Goal: Task Accomplishment & Management: Manage account settings

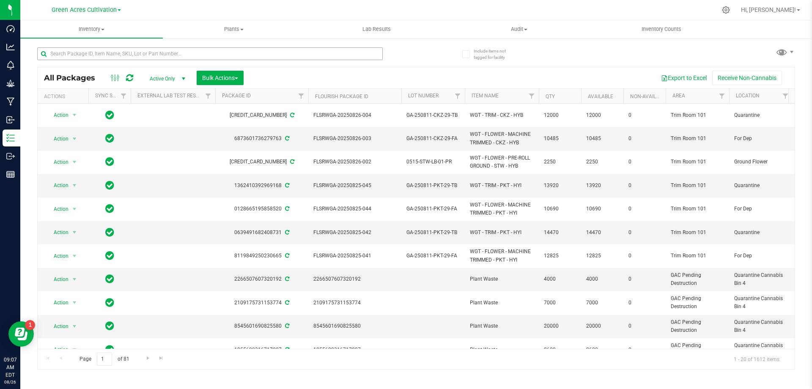
scroll to position [212, 272]
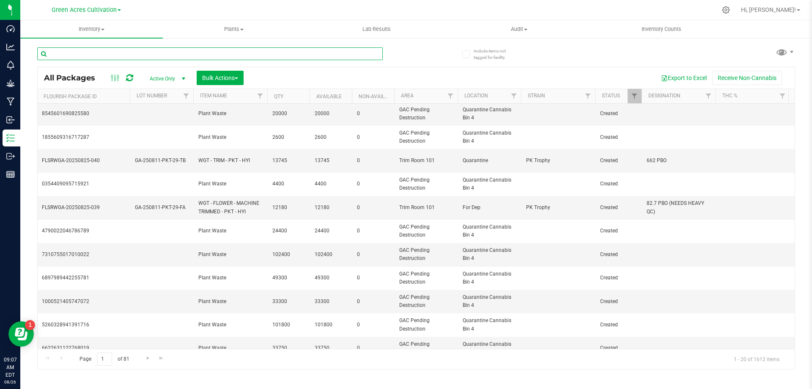
click at [229, 56] on input "text" at bounding box center [210, 53] width 346 height 13
paste input "GA-250811-CKZ-29-FA"
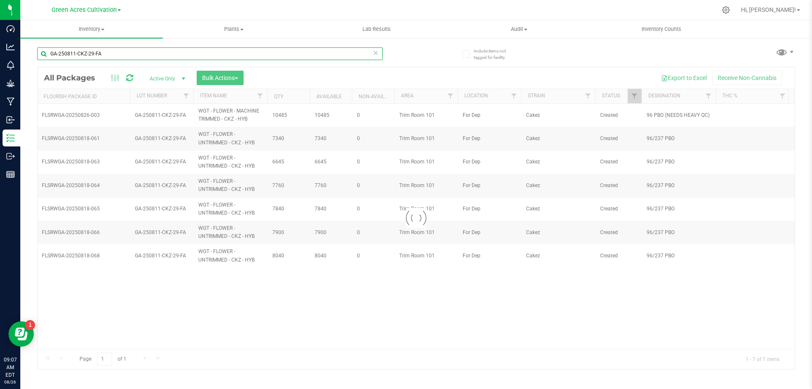
scroll to position [0, 272]
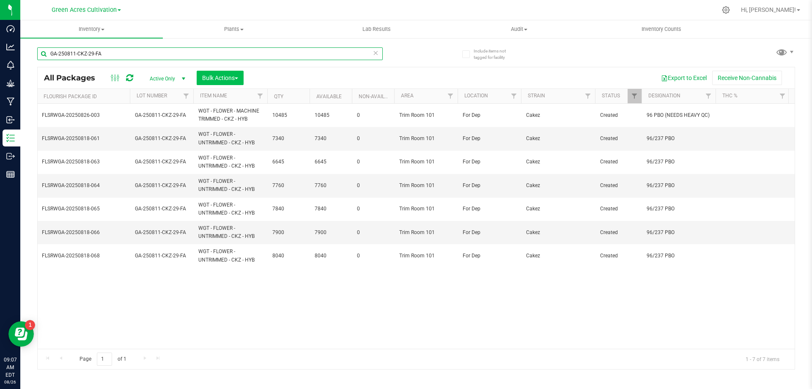
type input "GA-250811-CKZ-29-FA"
click at [217, 76] on span "Bulk Actions" at bounding box center [220, 77] width 36 height 7
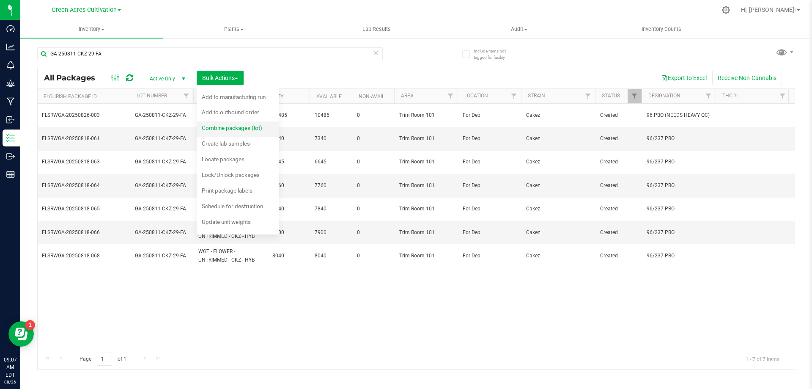
click at [234, 127] on span "Combine packages (lot)" at bounding box center [232, 127] width 61 height 7
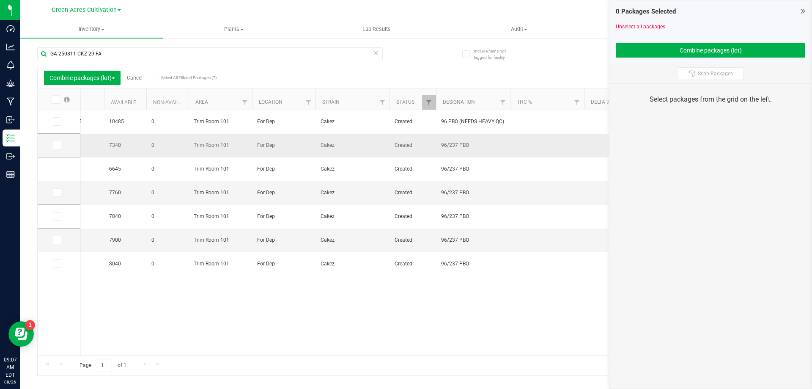
click at [490, 143] on span "96/237 PBO" at bounding box center [473, 145] width 64 height 8
click at [222, 50] on input "GA-250811-CKZ-29-FA" at bounding box center [210, 53] width 346 height 13
click at [61, 144] on span at bounding box center [57, 145] width 8 height 8
click at [0, 0] on input "checkbox" at bounding box center [0, 0] width 0 height 0
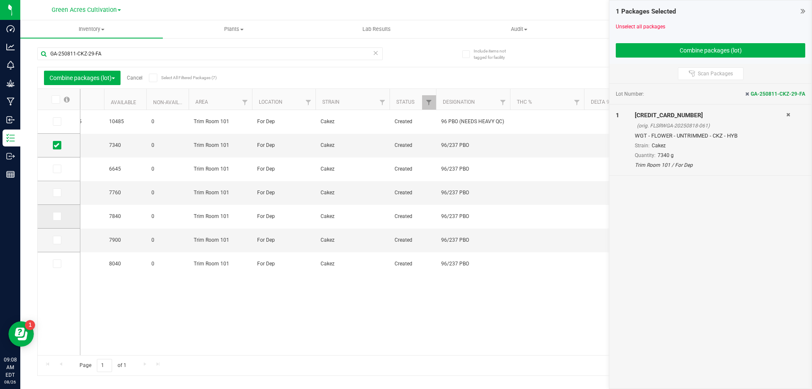
click at [52, 214] on td at bounding box center [59, 217] width 42 height 24
click at [56, 216] on icon at bounding box center [57, 216] width 6 height 0
click at [0, 0] on input "checkbox" at bounding box center [0, 0] width 0 height 0
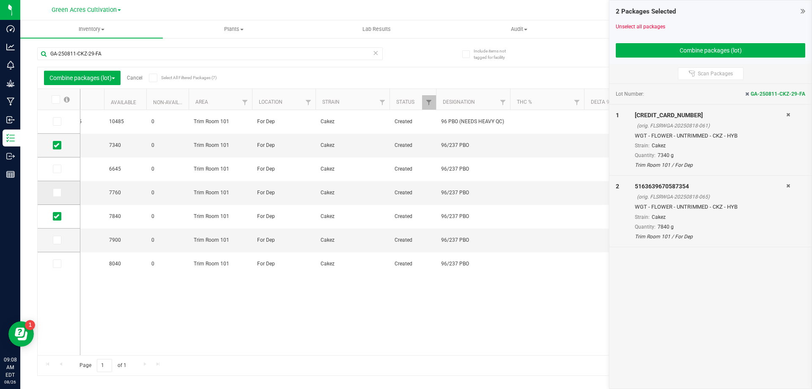
click at [61, 194] on span at bounding box center [57, 192] width 8 height 8
click at [0, 0] on input "checkbox" at bounding box center [0, 0] width 0 height 0
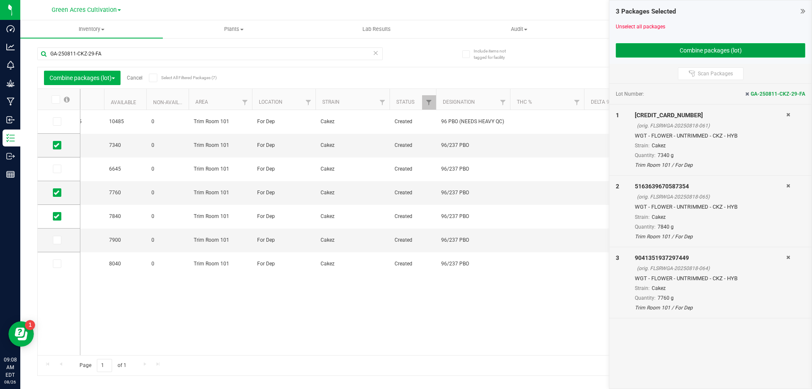
click at [744, 50] on button "Combine packages (lot)" at bounding box center [711, 50] width 190 height 14
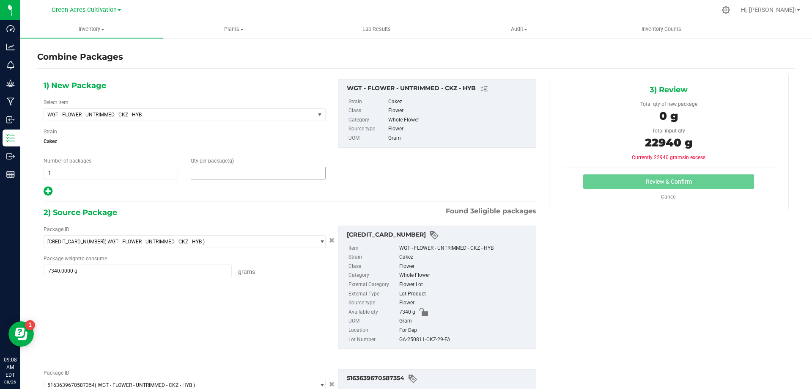
click at [269, 179] on span at bounding box center [258, 173] width 135 height 13
type input "22940"
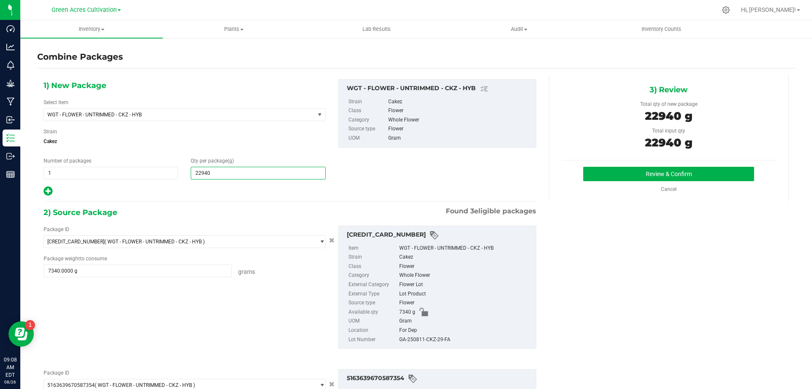
type input "22,940"
click at [410, 340] on div "GA-250811-CKZ-29-FA" at bounding box center [465, 339] width 132 height 9
copy div "GA-250811-CKZ-29-FA"
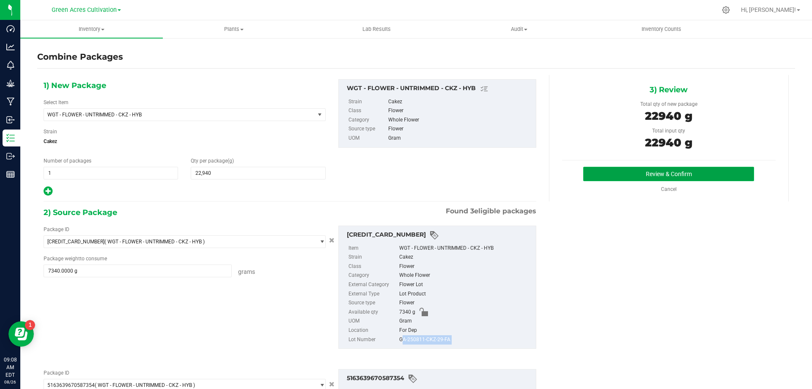
click at [711, 179] on button "Review & Confirm" at bounding box center [669, 174] width 171 height 14
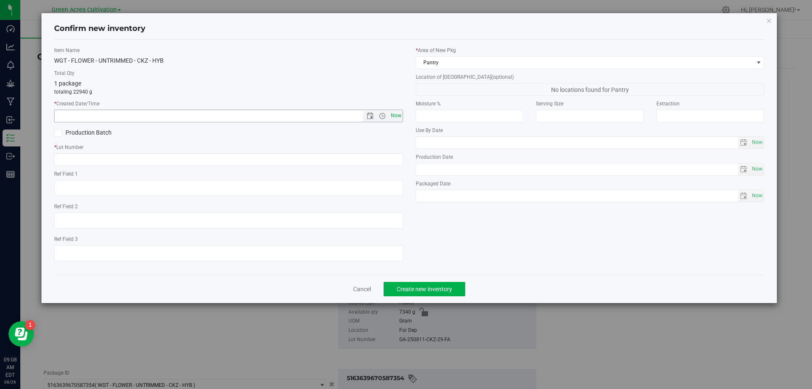
click at [399, 117] on span "Now" at bounding box center [396, 116] width 14 height 12
type input "[DATE] 9:08 AM"
click at [364, 162] on input "text" at bounding box center [228, 159] width 349 height 13
paste input "GA-250811-CKZ-29-FA"
type input "GA-250811-CKZ-29-FA"
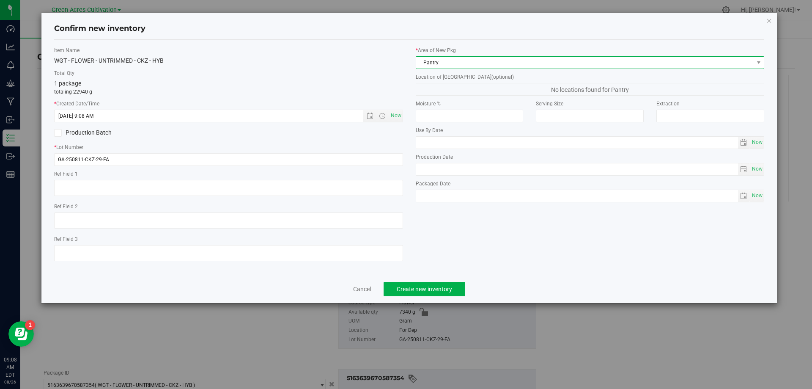
click at [466, 62] on span "Pantry" at bounding box center [585, 63] width 338 height 12
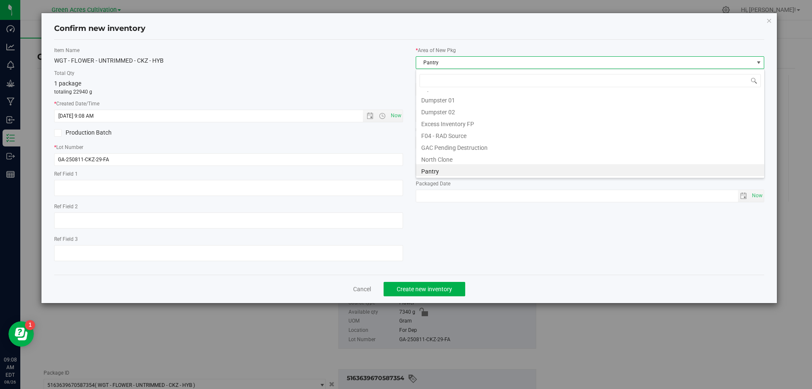
scroll to position [117, 0]
click at [453, 176] on li "Trim Room 101" at bounding box center [590, 170] width 348 height 12
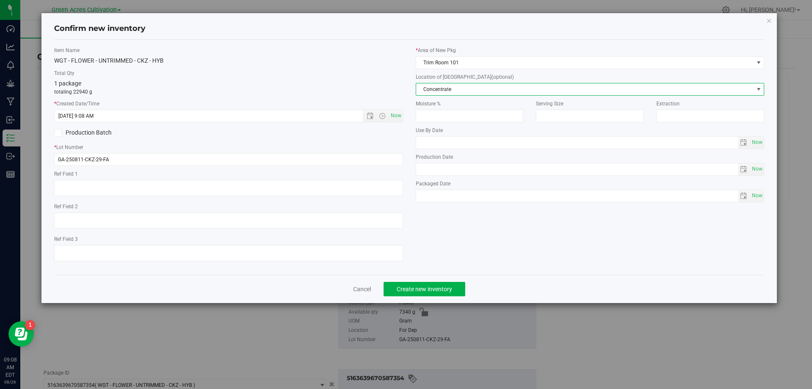
click at [459, 94] on span "Concentrate" at bounding box center [585, 89] width 338 height 12
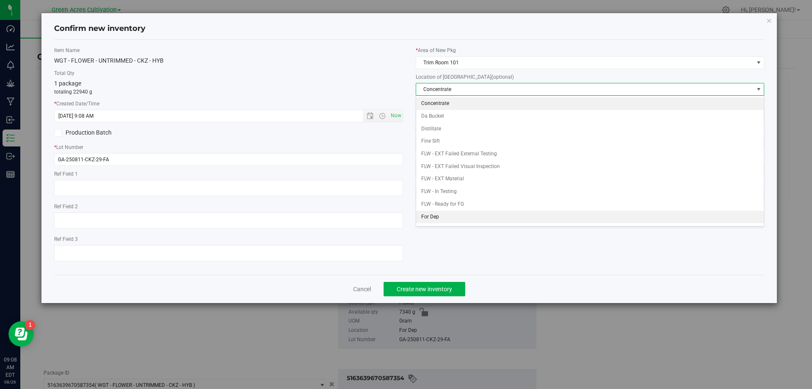
click at [449, 215] on li "For Dep" at bounding box center [590, 217] width 348 height 13
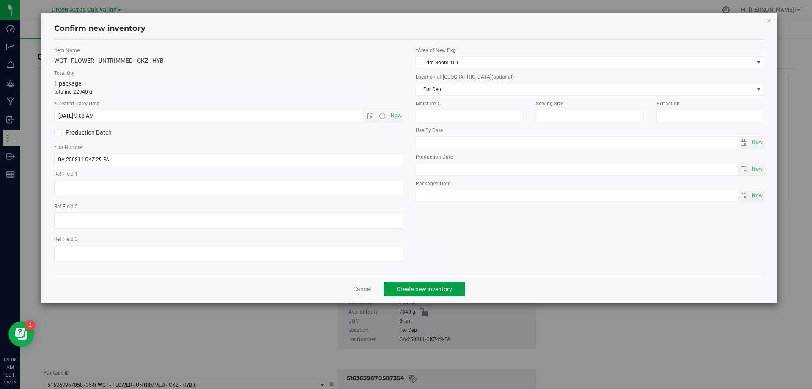
click at [449, 292] on span "Create new inventory" at bounding box center [424, 289] width 55 height 7
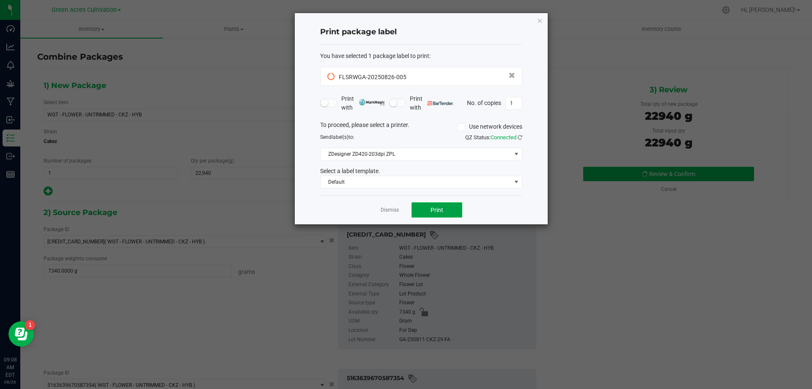
click at [431, 205] on button "Print" at bounding box center [437, 209] width 51 height 15
click at [396, 211] on link "Dismiss" at bounding box center [390, 210] width 18 height 7
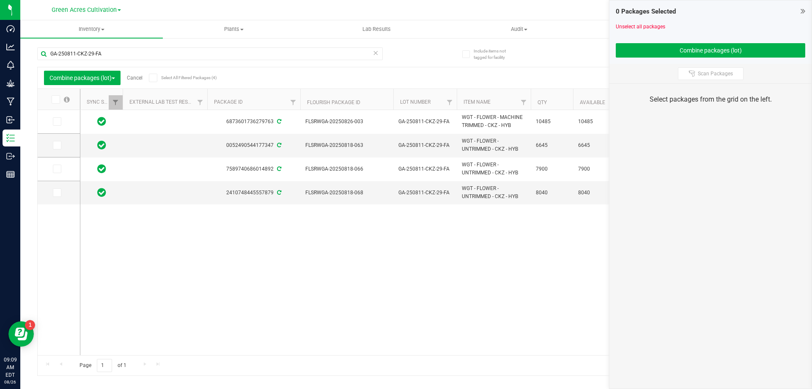
click at [135, 77] on link "Cancel" at bounding box center [135, 78] width 16 height 6
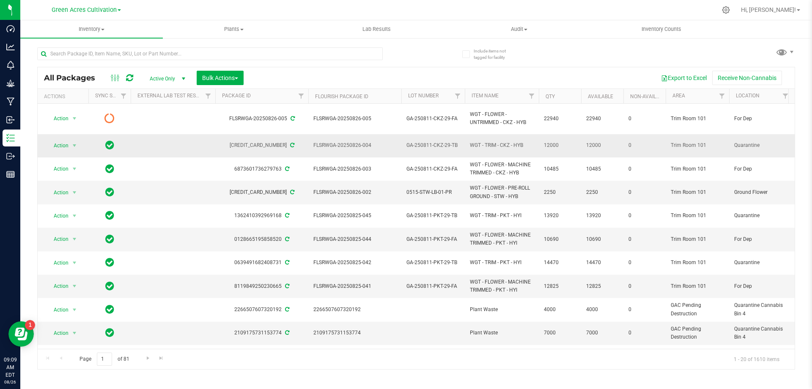
click at [446, 146] on span "GA-250811-CKZ-29-TB" at bounding box center [433, 145] width 53 height 8
click at [446, 146] on input "GA-250811-CKZ-29-TB" at bounding box center [431, 145] width 61 height 13
click at [242, 58] on input "text" at bounding box center [210, 53] width 346 height 13
paste input "GA-250811-CKZ-29-TB"
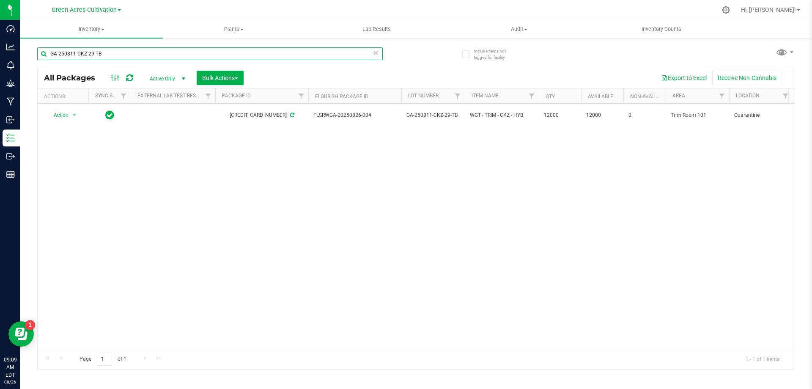
type input "GA-250811-CKZ-29-TB"
click at [377, 54] on icon at bounding box center [376, 52] width 6 height 10
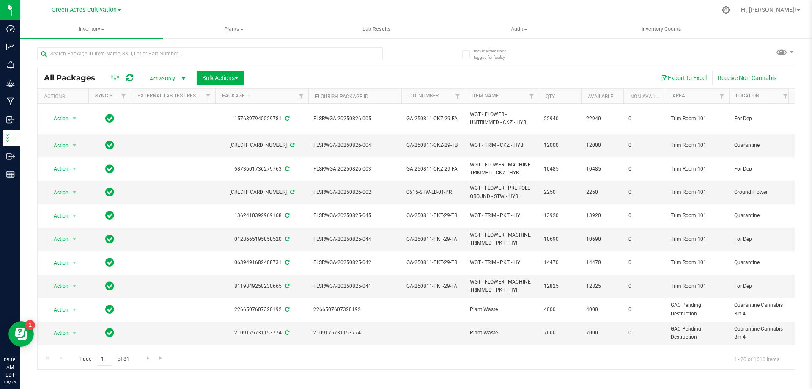
click at [133, 79] on div at bounding box center [122, 78] width 28 height 10
click at [133, 82] on div at bounding box center [122, 78] width 28 height 10
click at [132, 78] on icon at bounding box center [129, 78] width 7 height 8
click at [170, 62] on div at bounding box center [210, 56] width 346 height 19
click at [174, 56] on input "text" at bounding box center [210, 53] width 346 height 13
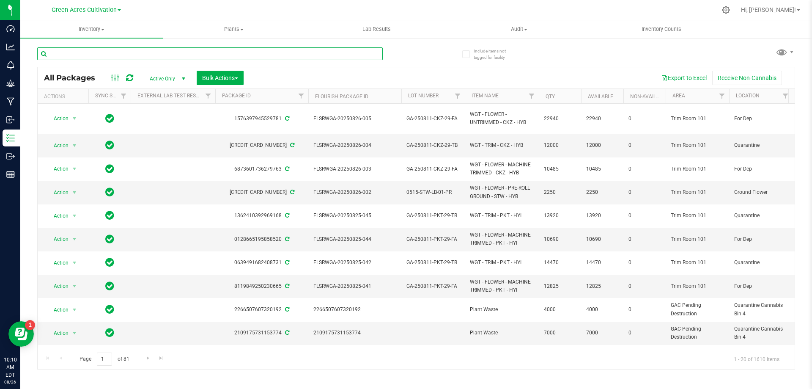
paste input "GA-250811-LMZ-29"
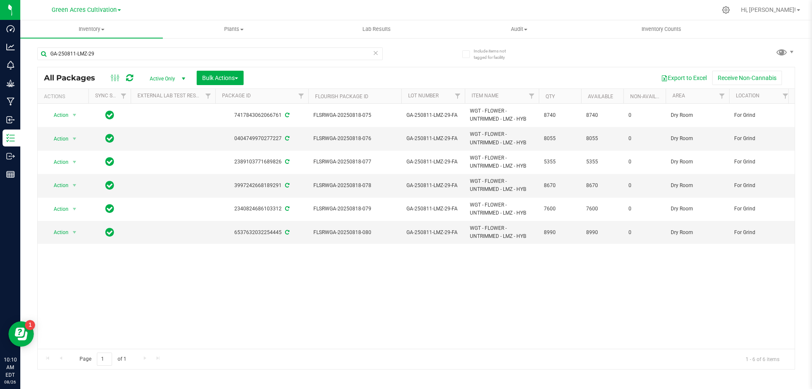
drag, startPoint x: 231, startPoint y: 168, endPoint x: 531, endPoint y: 285, distance: 321.6
click at [531, 285] on div "Action Action Adjust qty Create package Edit attributes Global inventory Locate…" at bounding box center [416, 226] width 757 height 245
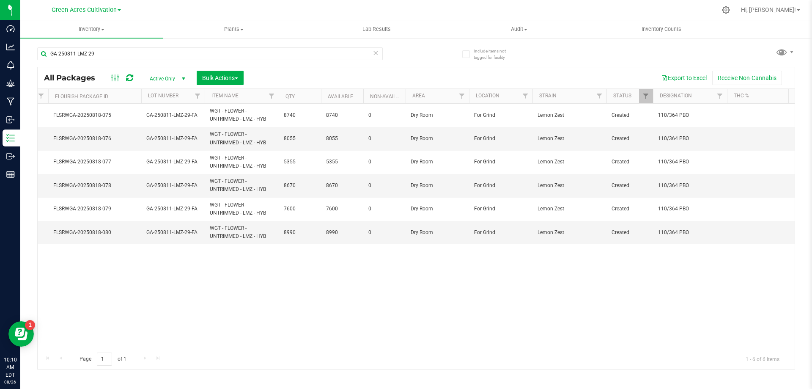
scroll to position [0, 202]
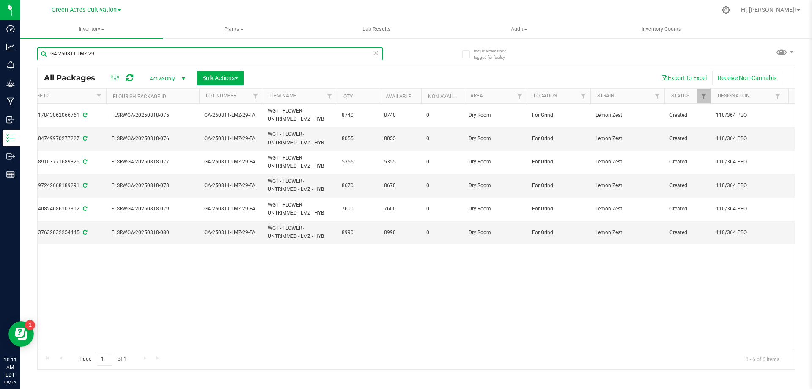
click at [180, 54] on input "GA-250811-LMZ-29" at bounding box center [210, 53] width 346 height 13
paste input "2-HTM"
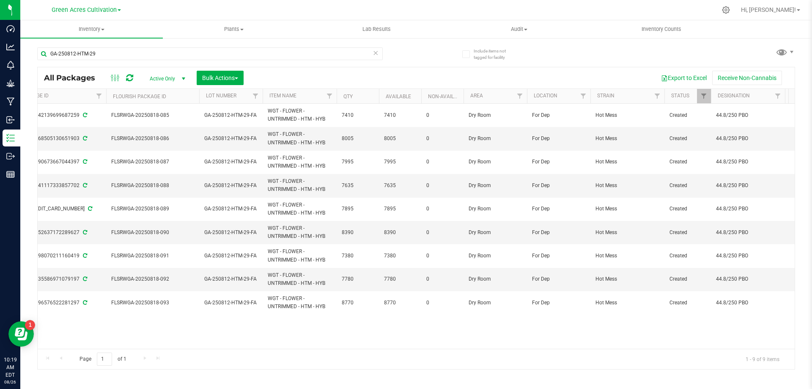
click at [264, 62] on div "GA-250812-HTM-29" at bounding box center [210, 56] width 346 height 19
click at [269, 51] on input "GA-250812-HTM-29" at bounding box center [210, 53] width 346 height 13
paste input "FLSRWGA-20250826-005"
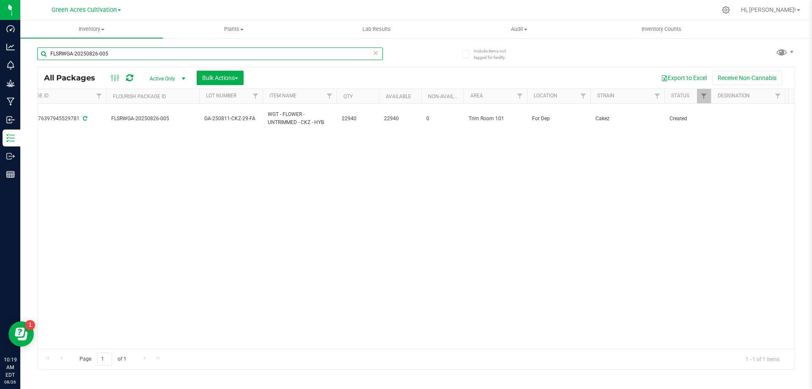
type input "FLSRWGA-20250826-005"
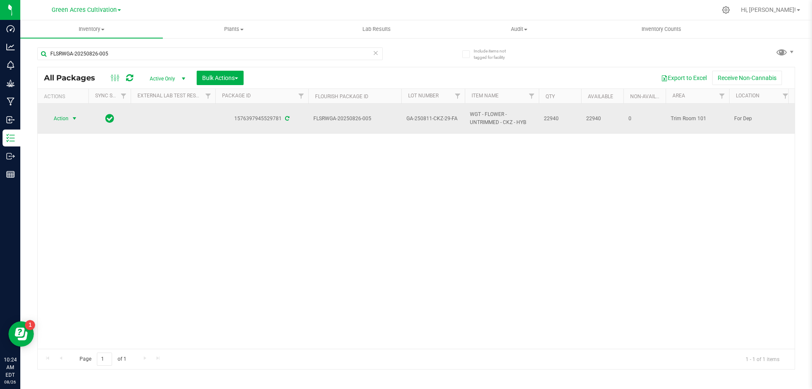
click at [73, 124] on span "select" at bounding box center [74, 119] width 11 height 12
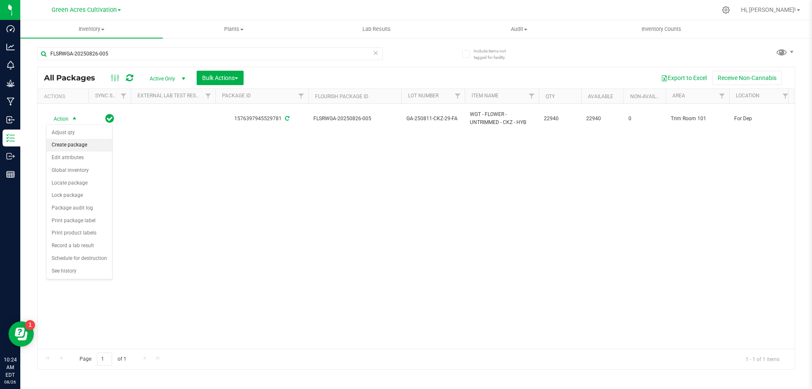
click at [95, 149] on li "Create package" at bounding box center [80, 145] width 66 height 13
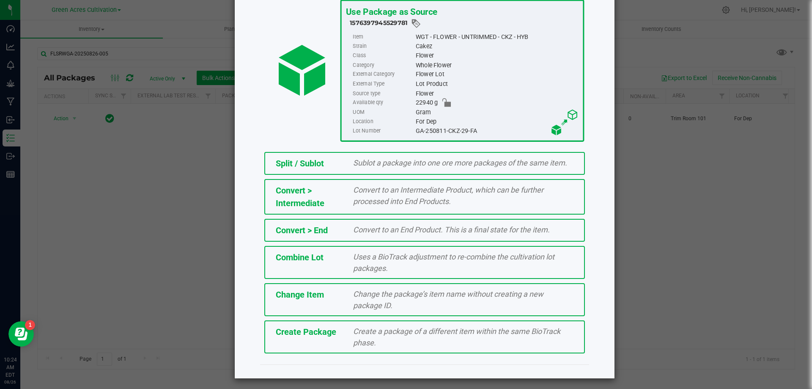
scroll to position [61, 0]
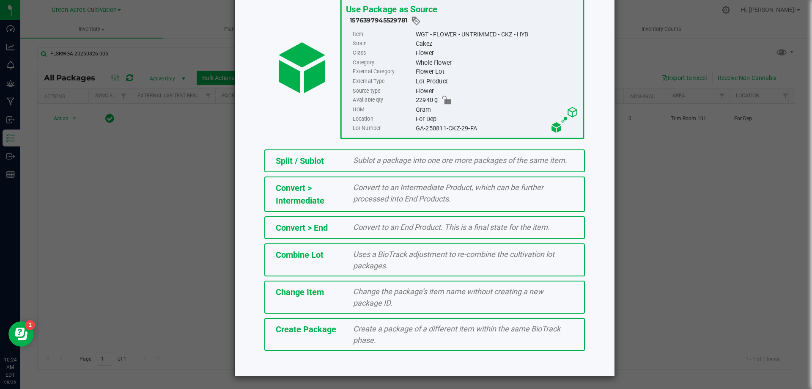
click at [381, 327] on span "Create a package of a different item within the same BioTrack phase." at bounding box center [456, 334] width 207 height 20
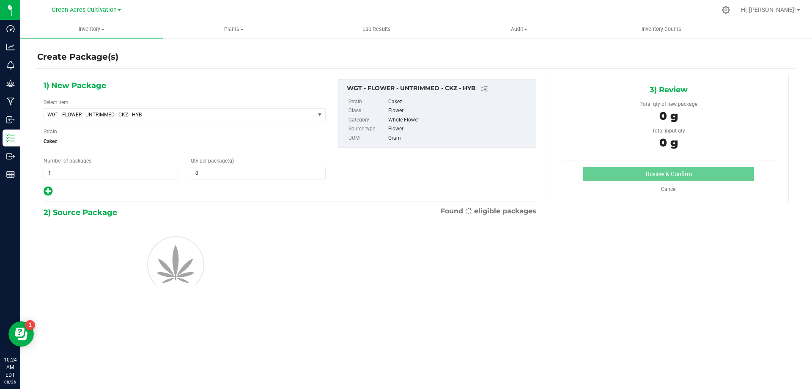
type input "0.0000"
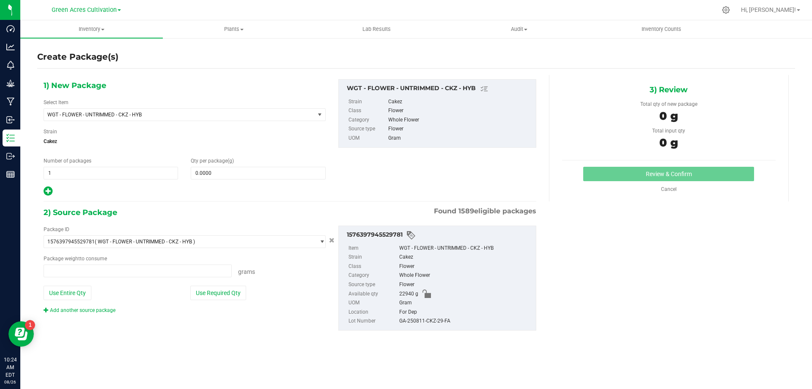
type input "0.0000 g"
click at [305, 109] on span "WGT - FLOWER - UNTRIMMED - CKZ - HYB" at bounding box center [179, 115] width 271 height 12
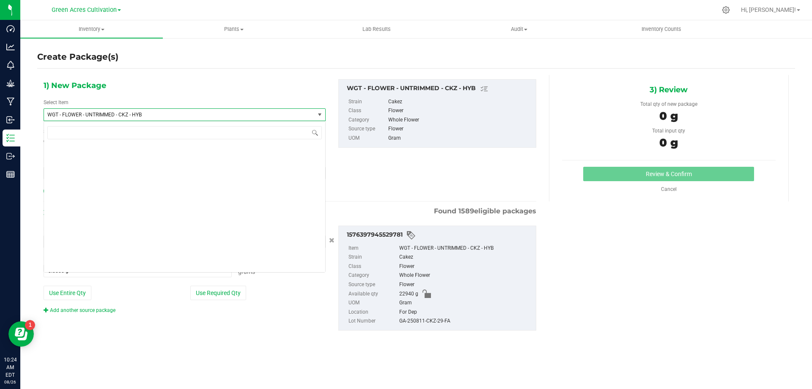
scroll to position [178062, 0]
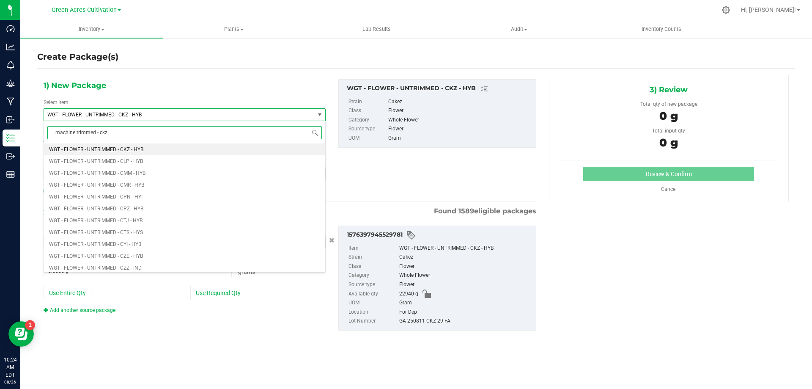
type input "machine trimmed - ckz"
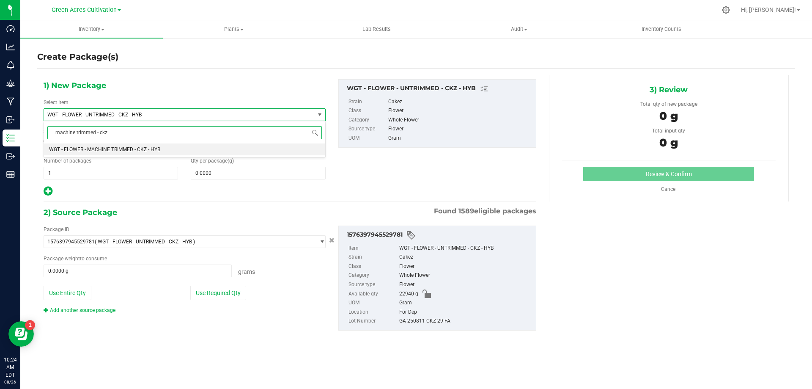
click at [274, 149] on li "WGT - FLOWER - MACHINE TRIMMED - CKZ - HYB" at bounding box center [184, 149] width 281 height 12
type input "0.0000"
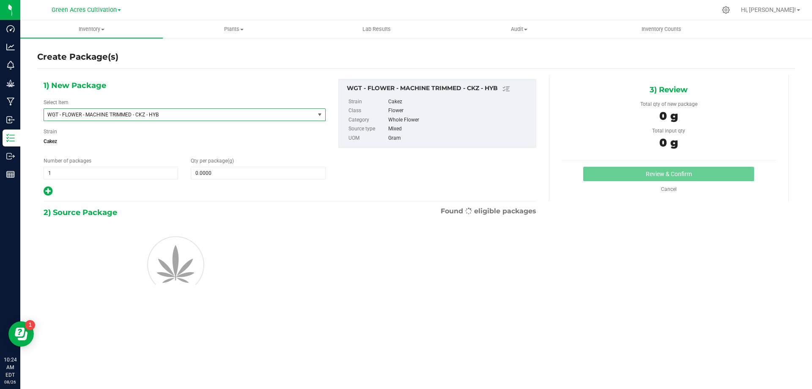
scroll to position [171095, 0]
click at [274, 171] on span at bounding box center [258, 173] width 135 height 13
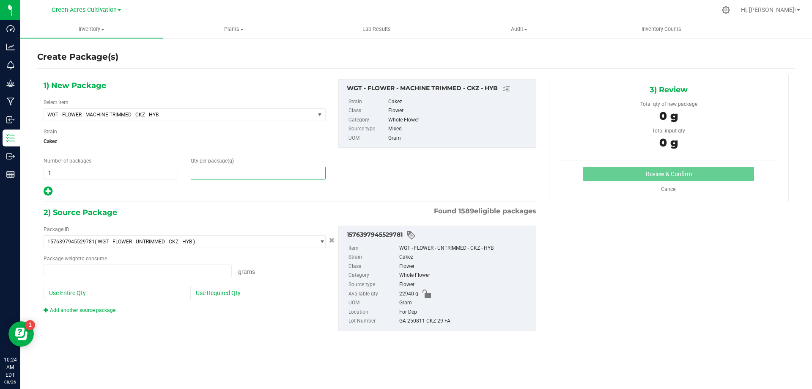
type input "0.0000 g"
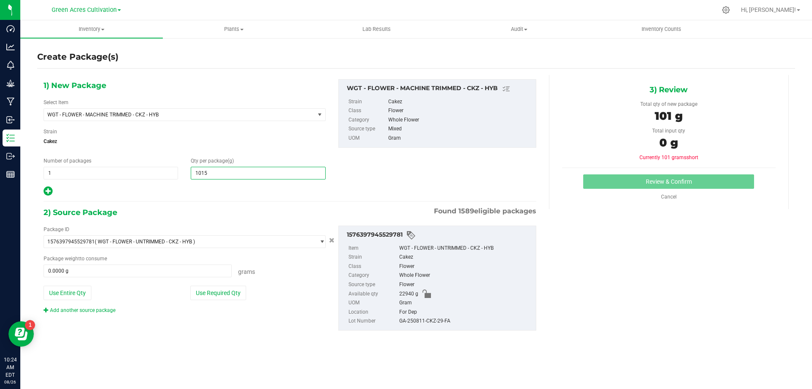
type input "10150"
type input "10,150.0000"
click at [243, 295] on button "Use Required Qty" at bounding box center [218, 293] width 56 height 14
type input "10150.0000 g"
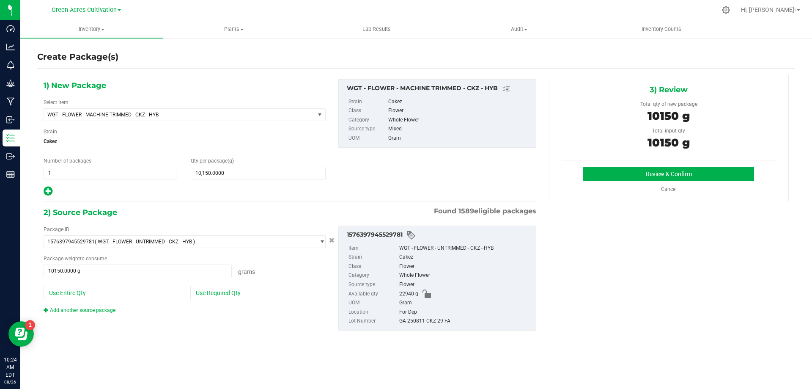
click at [423, 321] on div "GA-250811-CKZ-29-FA" at bounding box center [465, 321] width 132 height 9
click at [422, 321] on div "GA-250811-CKZ-29-FA" at bounding box center [465, 321] width 132 height 9
copy div "GA-250811-CKZ-29-FA"
click at [699, 167] on button "Review & Confirm" at bounding box center [669, 174] width 171 height 14
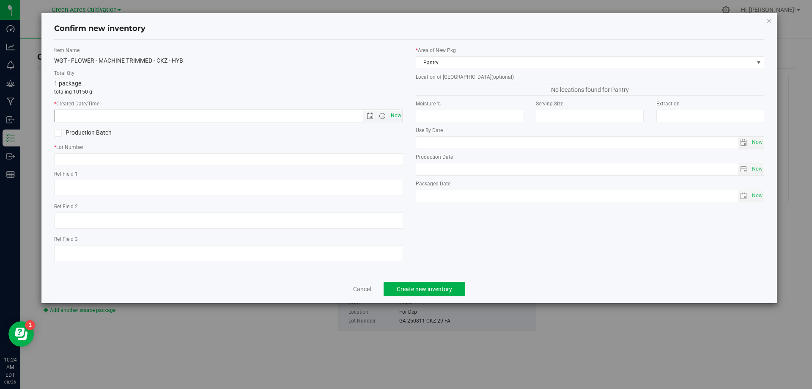
click at [392, 116] on span "Now" at bounding box center [396, 116] width 14 height 12
type input "[DATE] 10:24 AM"
click at [381, 160] on input "text" at bounding box center [228, 159] width 349 height 13
paste input "GA-250811-CKZ-29-FA"
type input "GA-250811-CKZ-29-FA"
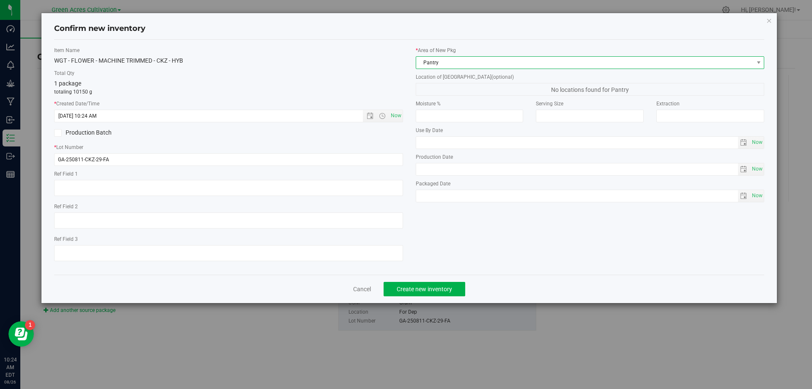
click at [534, 62] on span "Pantry" at bounding box center [585, 63] width 338 height 12
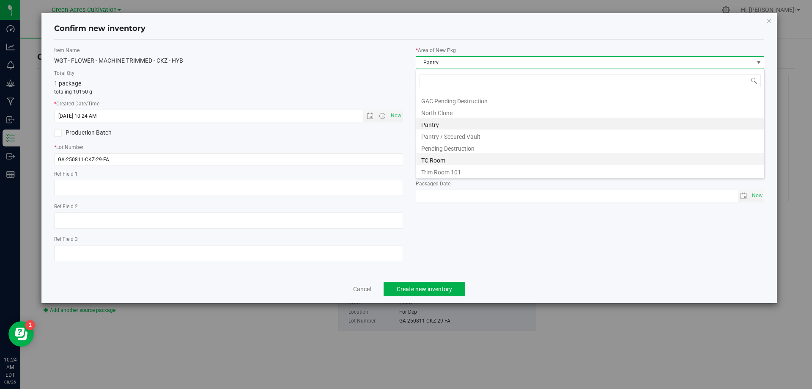
scroll to position [117, 0]
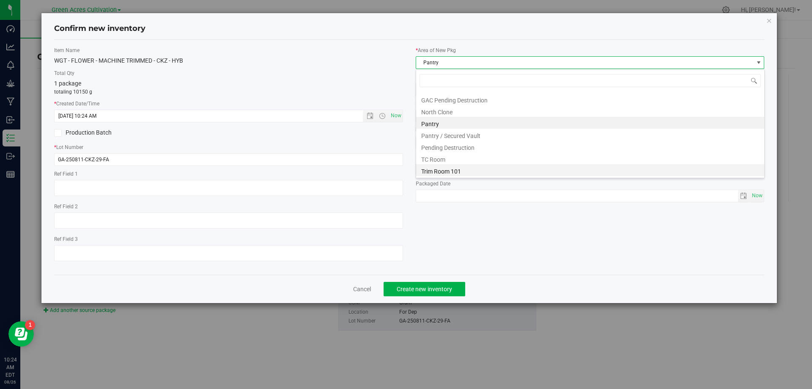
click at [482, 171] on li "Trim Room 101" at bounding box center [590, 170] width 348 height 12
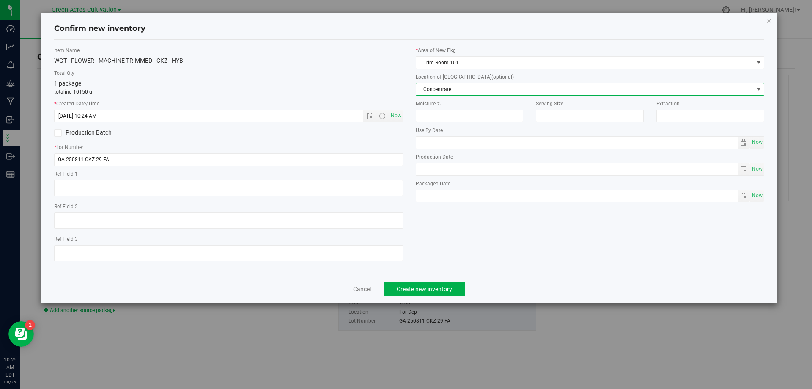
click at [501, 91] on span "Concentrate" at bounding box center [585, 89] width 338 height 12
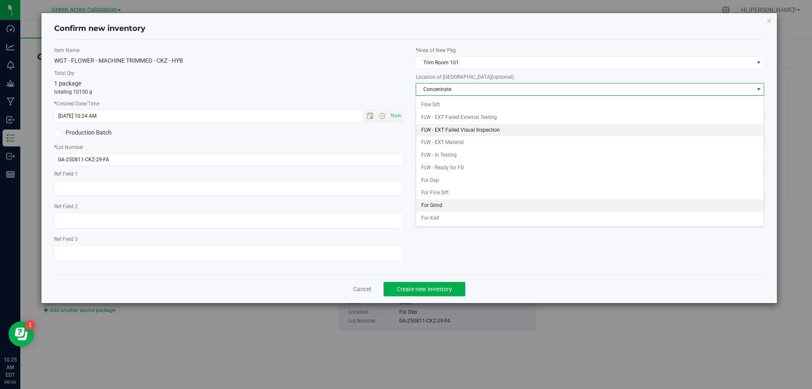
scroll to position [85, 0]
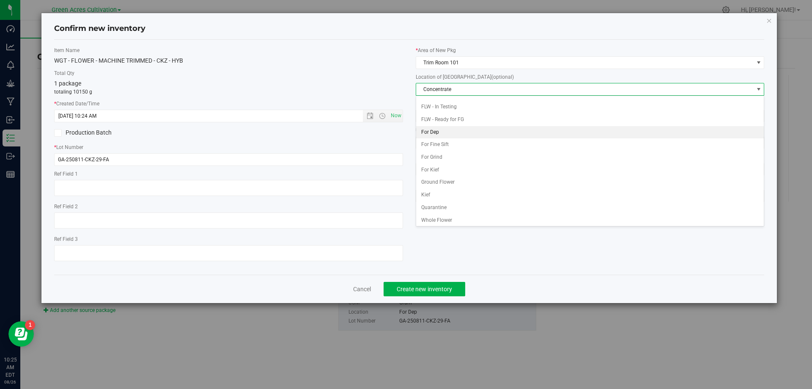
click at [458, 126] on li "For Dep" at bounding box center [590, 132] width 348 height 13
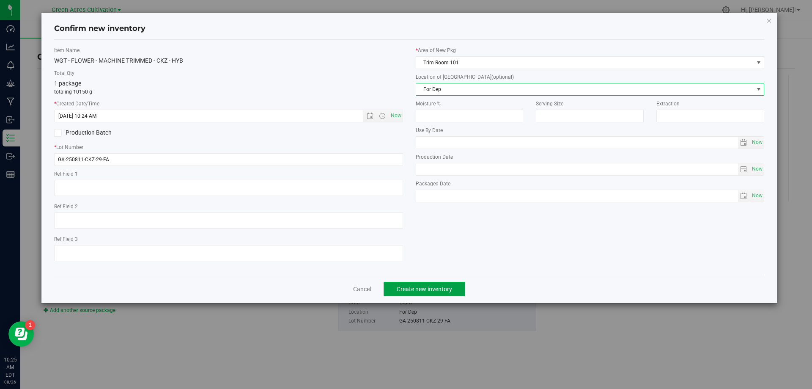
click at [442, 286] on span "Create new inventory" at bounding box center [424, 289] width 55 height 7
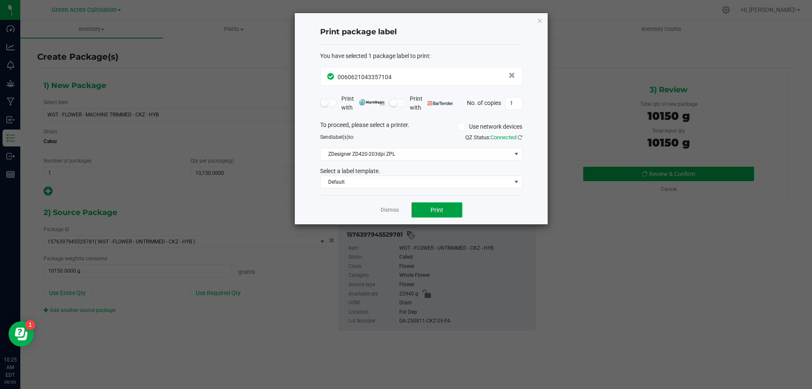
click at [425, 215] on button "Print" at bounding box center [437, 209] width 51 height 15
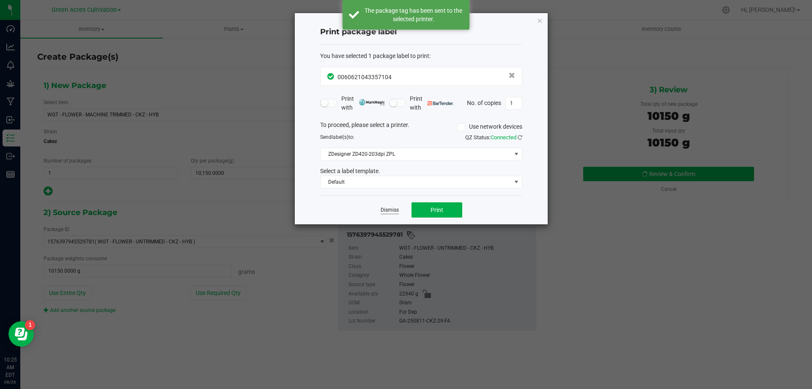
click at [385, 210] on link "Dismiss" at bounding box center [390, 210] width 18 height 7
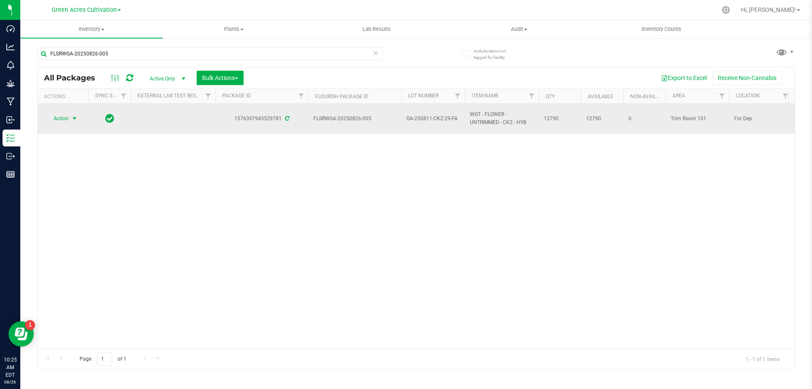
click at [75, 116] on span "select" at bounding box center [74, 118] width 7 height 7
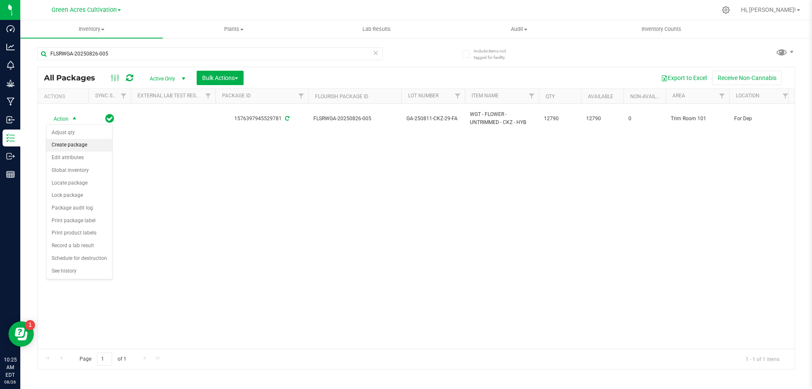
click at [66, 146] on li "Create package" at bounding box center [80, 145] width 66 height 13
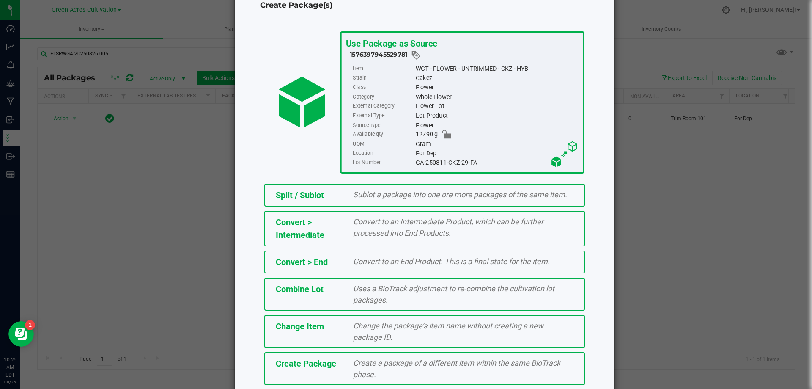
scroll to position [61, 0]
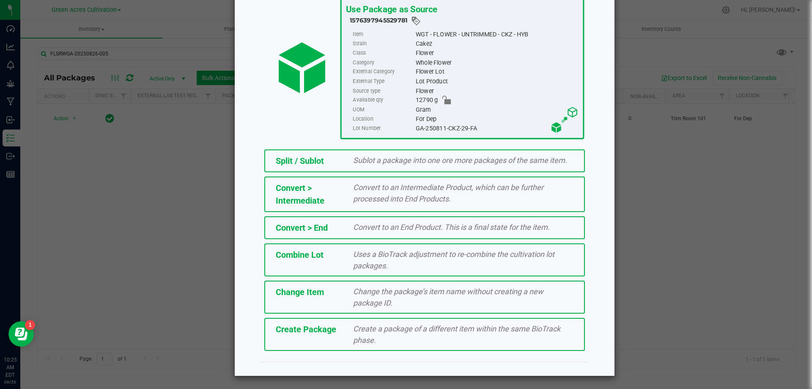
click at [410, 320] on div "Create Package Create a package of a different item within the same BioTrack ph…" at bounding box center [424, 334] width 321 height 33
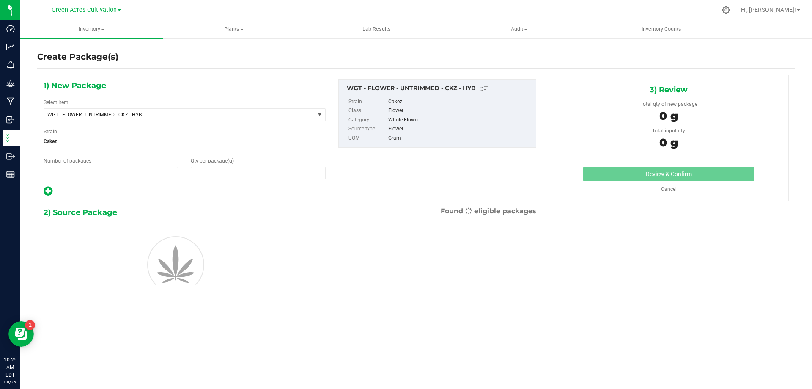
type input "1"
type input "0.0000"
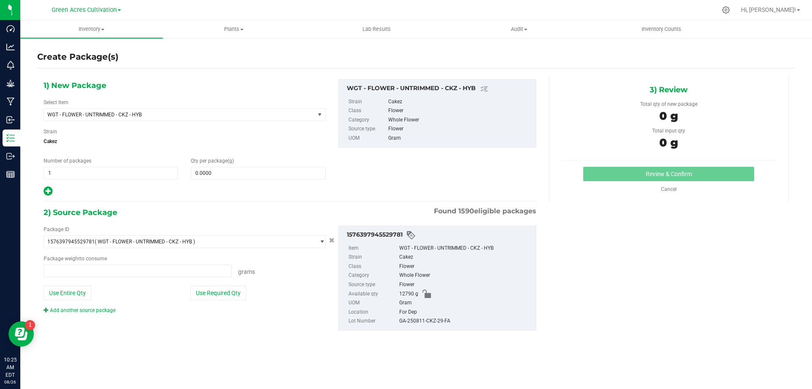
type input "0.0000 g"
click at [255, 118] on span "WGT - FLOWER - UNTRIMMED - CKZ - HYB" at bounding box center [179, 115] width 271 height 12
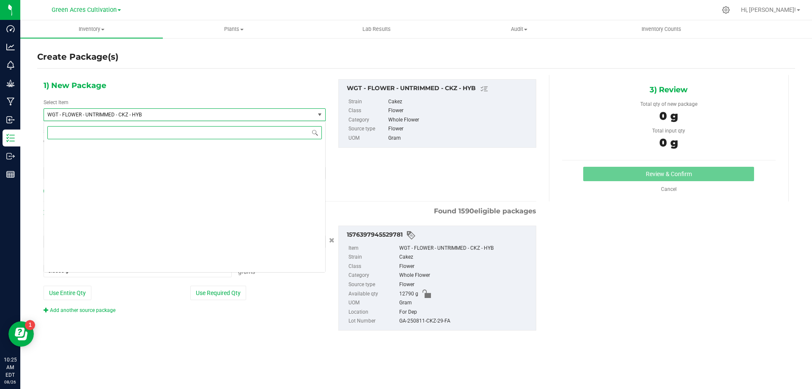
scroll to position [178062, 0]
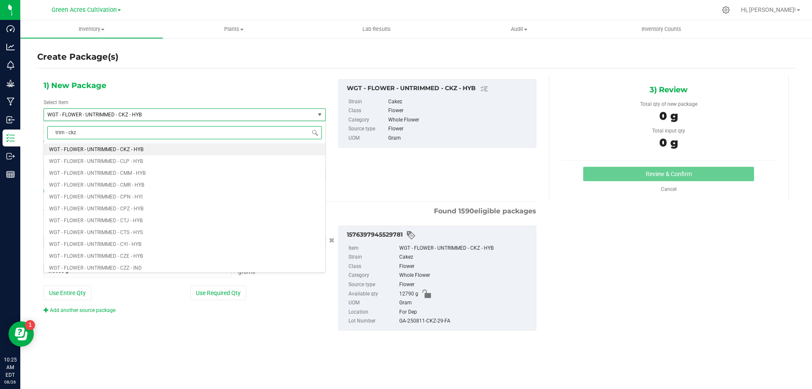
type input "trim - ckz"
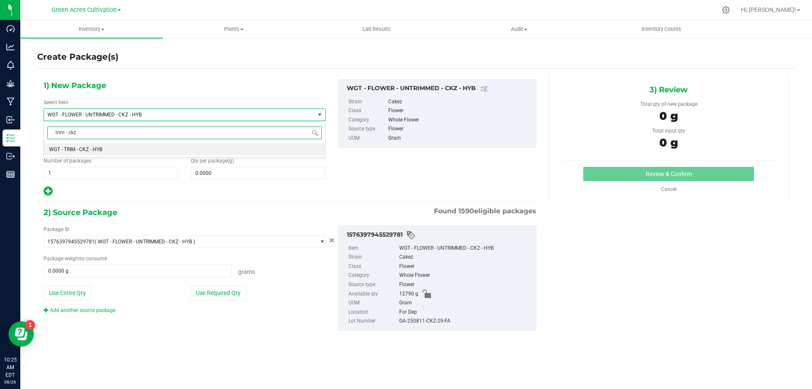
click at [259, 151] on li "WGT - TRIM - CKZ - HYB" at bounding box center [184, 149] width 281 height 12
type input "0.0000"
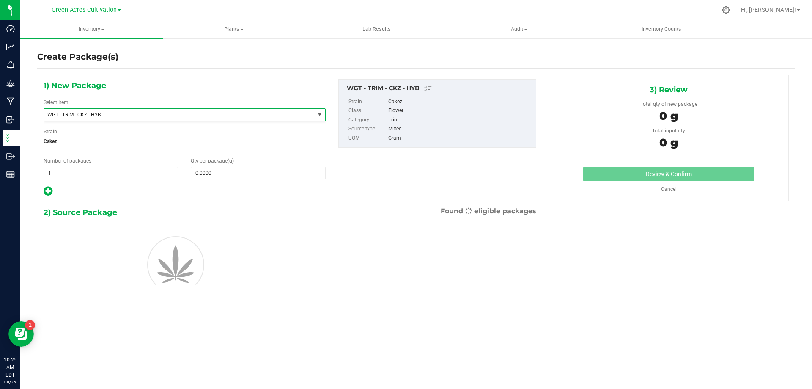
scroll to position [198015, 0]
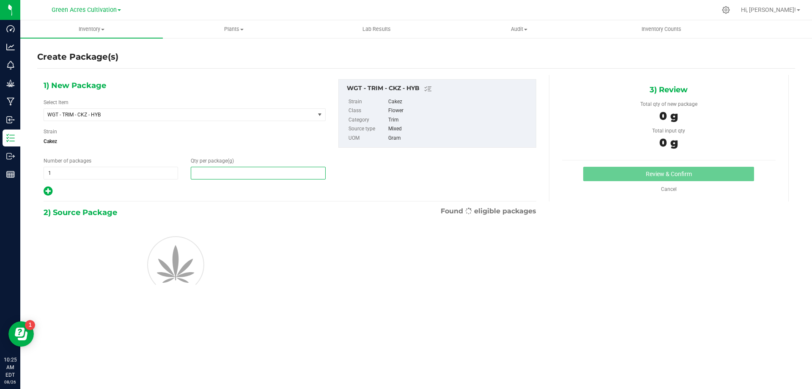
click at [286, 172] on span at bounding box center [258, 173] width 135 height 13
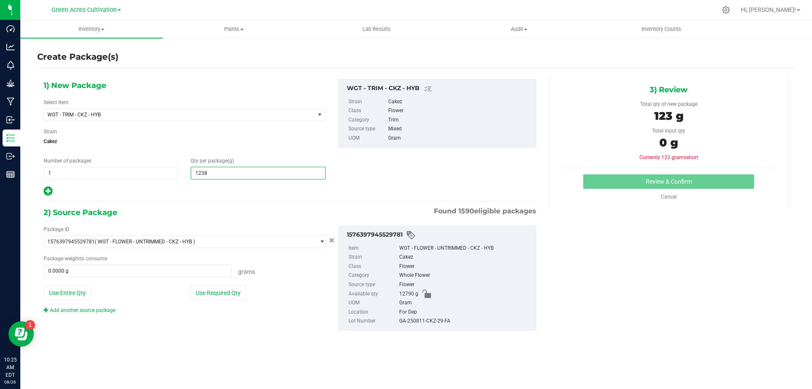
type input "12385"
type input "12,385.0000"
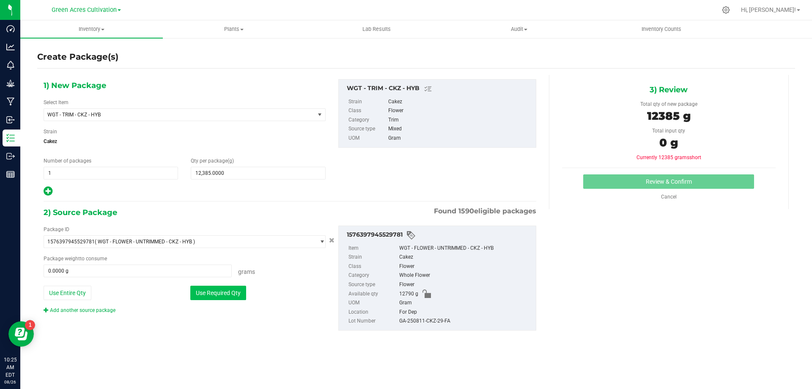
click at [224, 297] on button "Use Required Qty" at bounding box center [218, 293] width 56 height 14
type input "12385.0000 g"
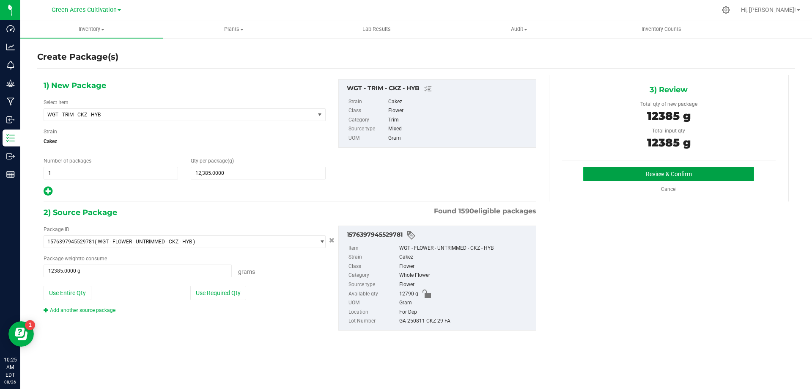
click at [599, 168] on button "Review & Confirm" at bounding box center [669, 174] width 171 height 14
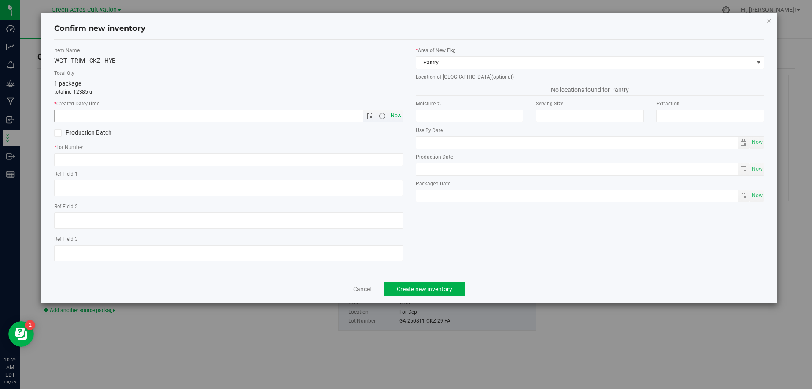
click at [401, 115] on span "Now" at bounding box center [396, 116] width 14 height 12
type input "[DATE] 10:25 AM"
click at [384, 166] on div "Item Name WGT - TRIM - CKZ - HYB Total Qty 1 package totaling 12385 g * Created…" at bounding box center [229, 157] width 362 height 221
click at [384, 164] on input "text" at bounding box center [228, 159] width 349 height 13
paste input "GA-250811-CKZ-29-FA"
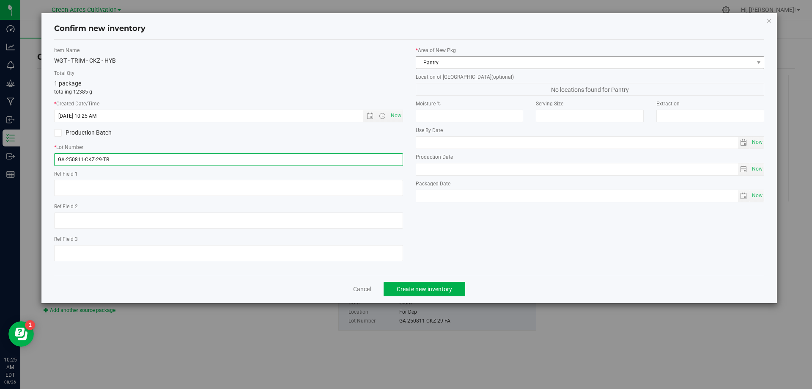
type input "GA-250811-CKZ-29-TB"
click at [625, 58] on span "Pantry" at bounding box center [585, 63] width 338 height 12
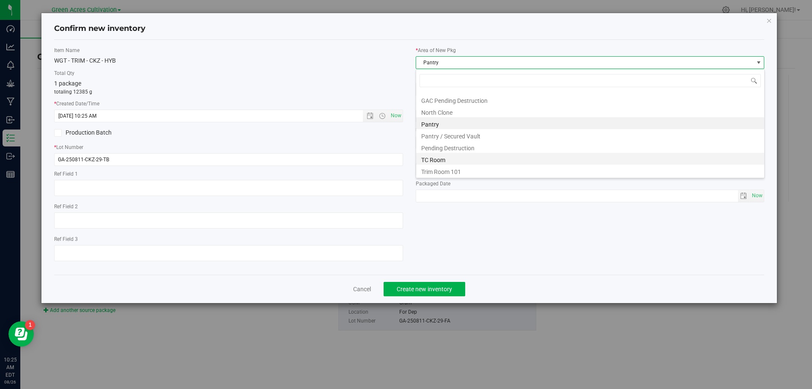
scroll to position [117, 0]
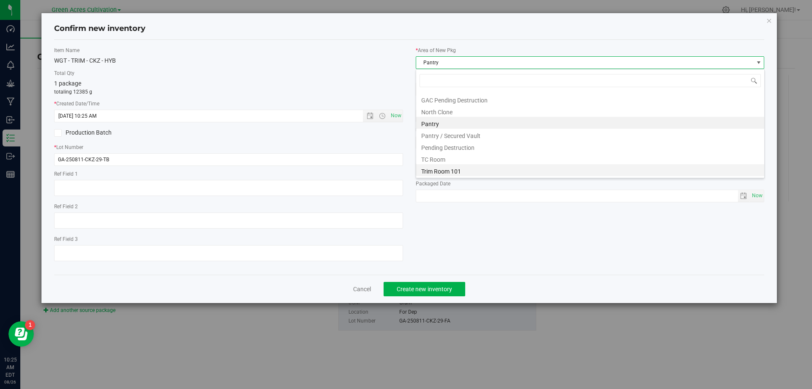
click at [454, 174] on li "Trim Room 101" at bounding box center [590, 170] width 348 height 12
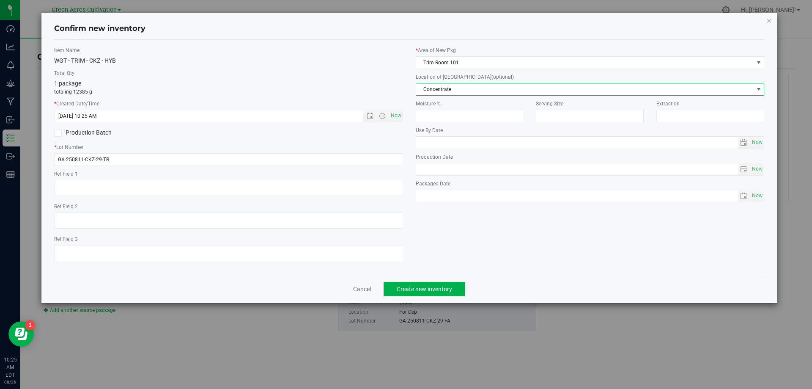
click at [487, 90] on span "Concentrate" at bounding box center [585, 89] width 338 height 12
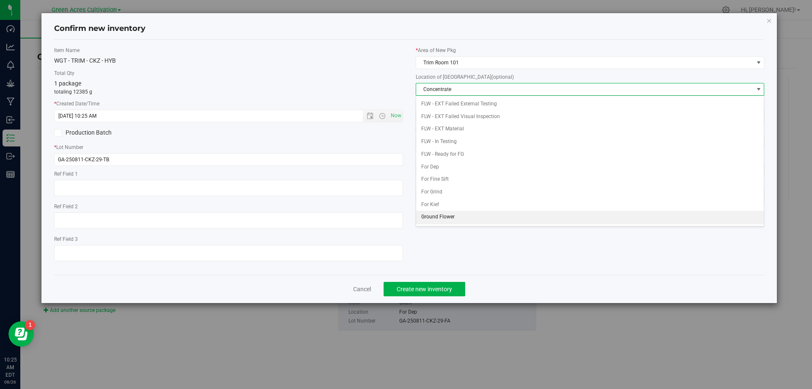
scroll to position [87, 0]
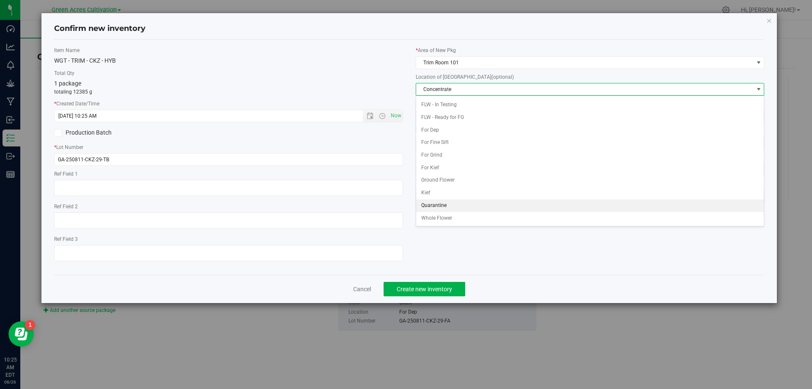
click at [444, 200] on li "Quarantine" at bounding box center [590, 205] width 348 height 13
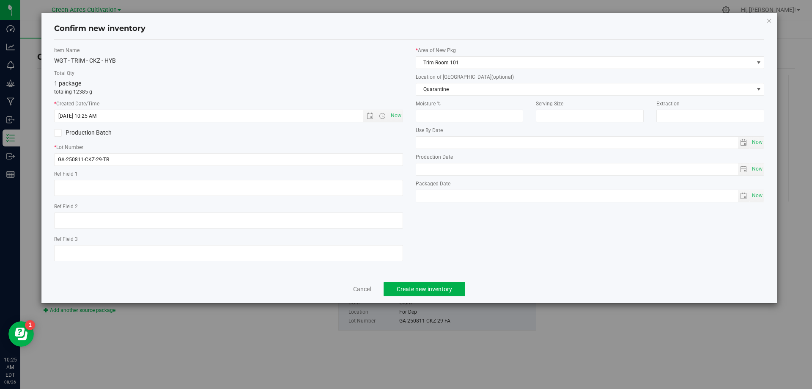
click at [433, 280] on div "Cancel Create new inventory" at bounding box center [409, 289] width 711 height 28
click at [434, 286] on span "Create new inventory" at bounding box center [424, 289] width 55 height 7
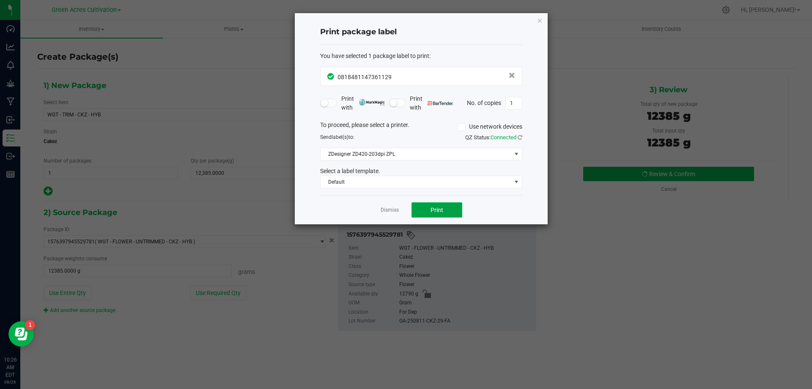
click at [438, 213] on span "Print" at bounding box center [437, 210] width 13 height 7
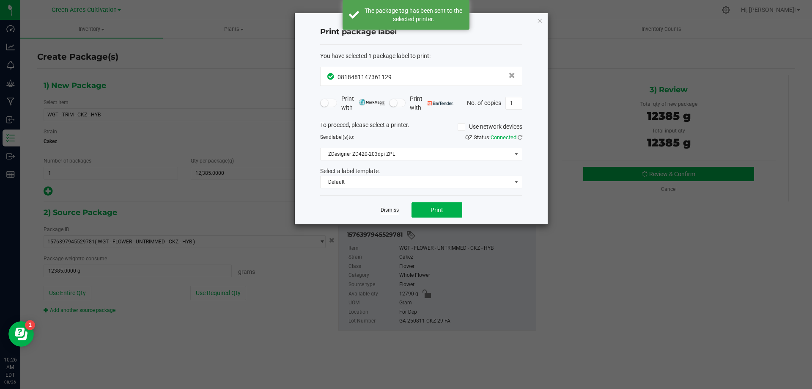
click at [385, 211] on link "Dismiss" at bounding box center [390, 210] width 18 height 7
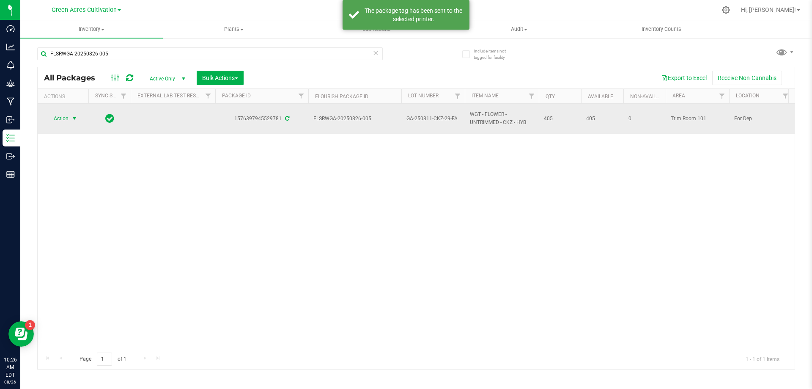
click at [72, 113] on span "select" at bounding box center [74, 119] width 11 height 12
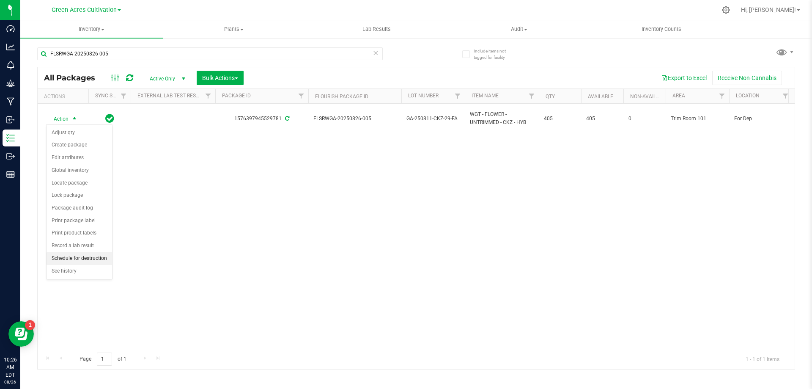
click at [80, 253] on li "Schedule for destruction" at bounding box center [80, 258] width 66 height 13
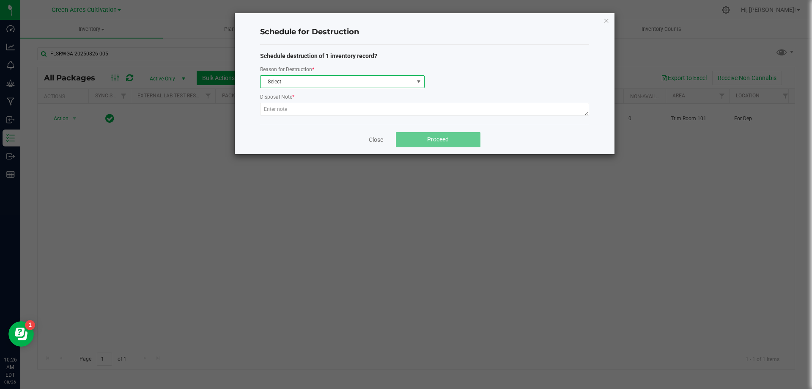
click at [327, 85] on span "Select" at bounding box center [337, 82] width 153 height 12
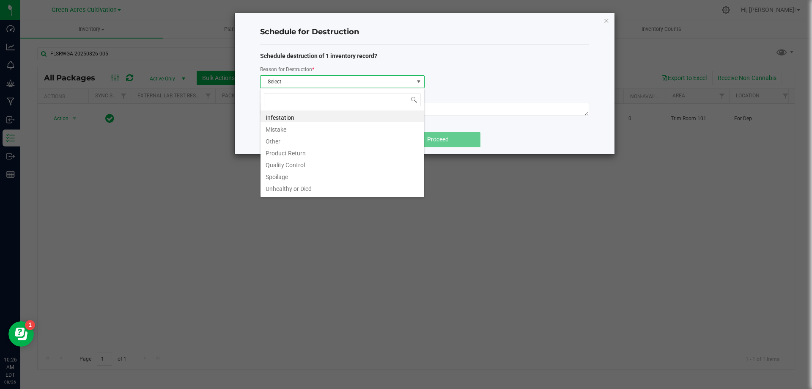
scroll to position [13, 165]
type input "W"
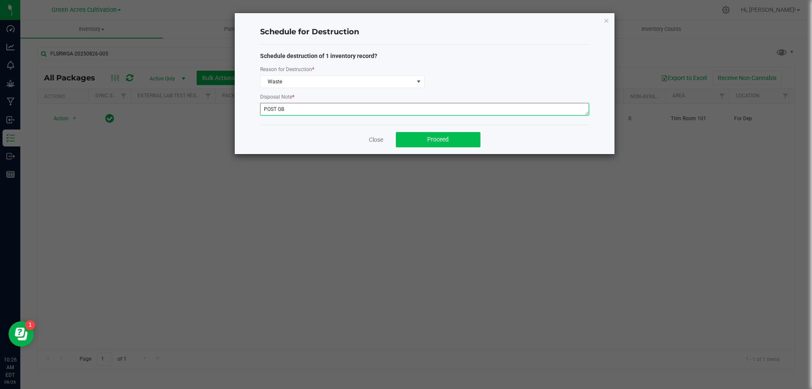
type textarea "POST GB"
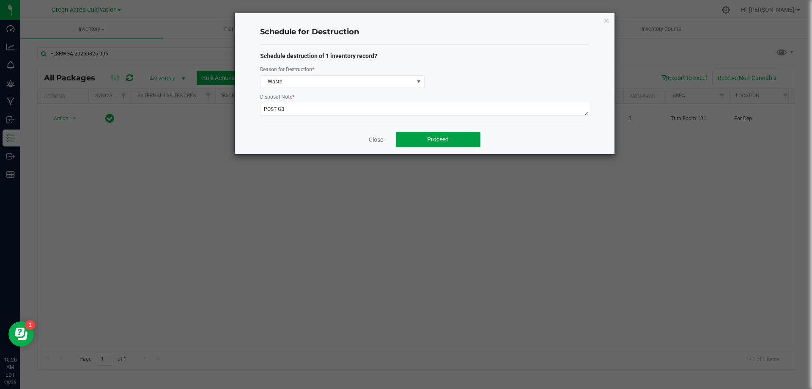
click at [467, 140] on button "Proceed" at bounding box center [438, 139] width 85 height 15
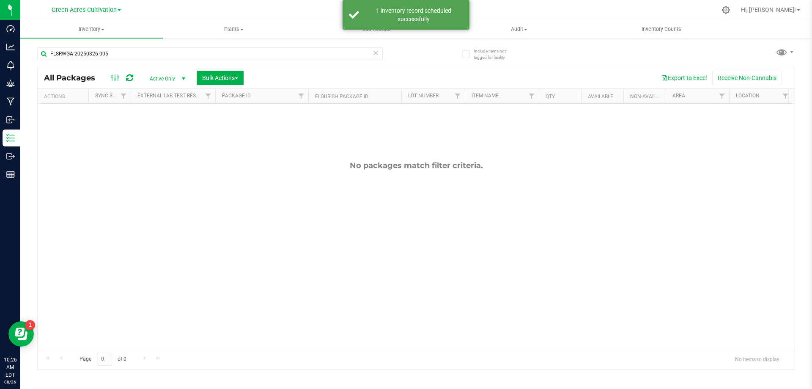
click at [377, 53] on icon at bounding box center [376, 52] width 6 height 10
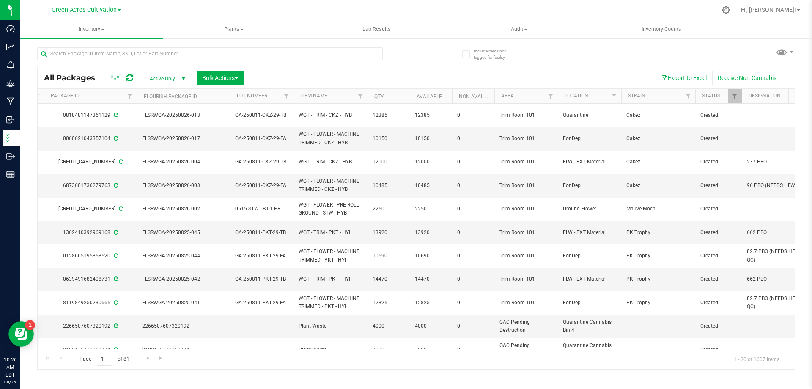
scroll to position [0, 334]
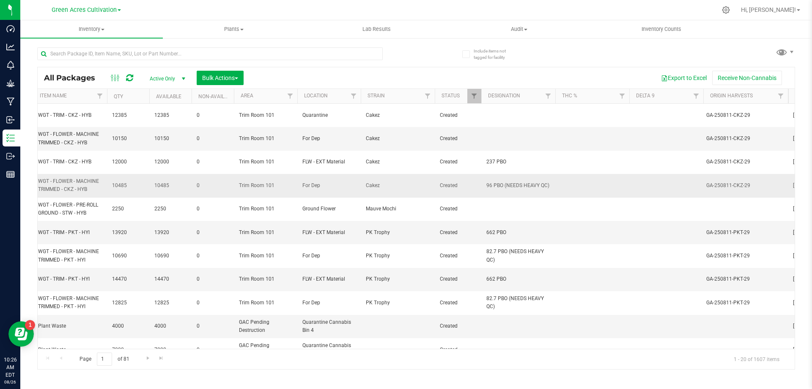
click at [508, 182] on span "96 PBO (NEEDS HEAVY QC)" at bounding box center [519, 186] width 64 height 8
click at [508, 179] on input "96 PBO (NEEDS HEAVY QC)" at bounding box center [516, 185] width 71 height 13
click at [510, 138] on td at bounding box center [519, 138] width 74 height 23
click at [510, 138] on input "text" at bounding box center [516, 138] width 71 height 13
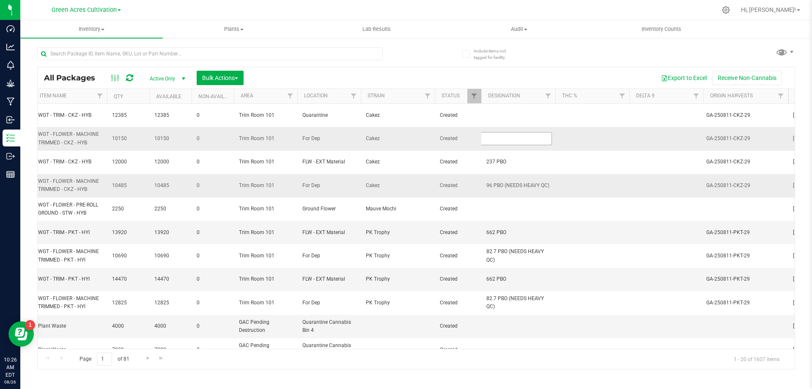
type input "96 PBO (NEEDS HEAVY QC)"
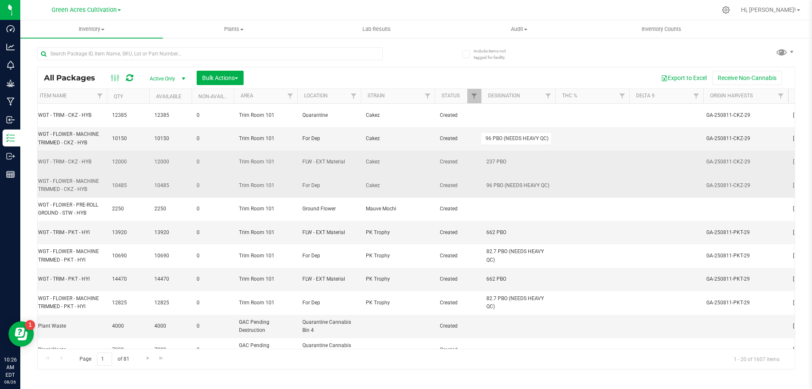
click at [495, 159] on div "All Packages Active Only Active Only Lab Samples Locked All External Internal B…" at bounding box center [416, 218] width 758 height 303
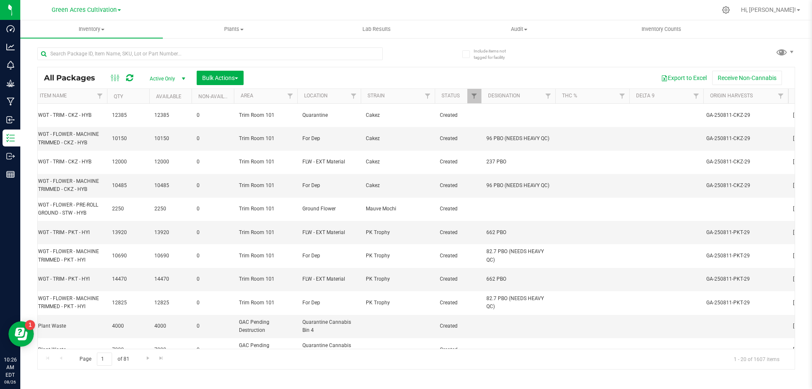
click at [495, 159] on span "237 PBO" at bounding box center [519, 162] width 64 height 8
click at [495, 155] on input "237 PBO" at bounding box center [516, 161] width 71 height 13
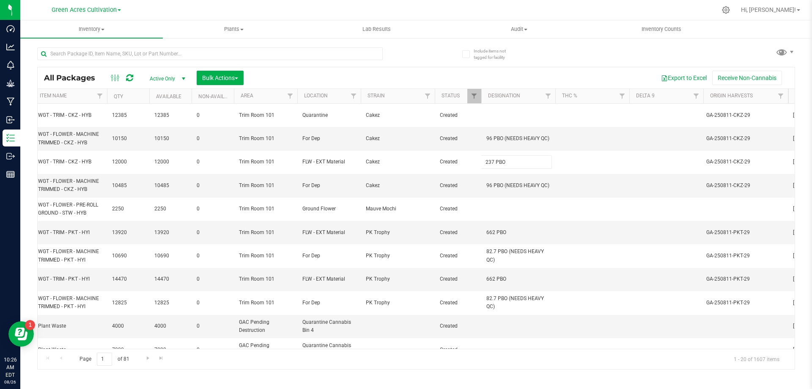
click at [495, 155] on input "237 PBO" at bounding box center [516, 161] width 71 height 13
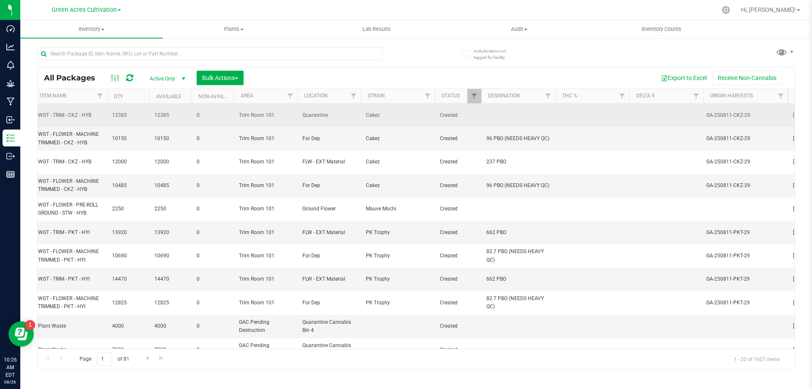
click at [509, 108] on td at bounding box center [519, 115] width 74 height 23
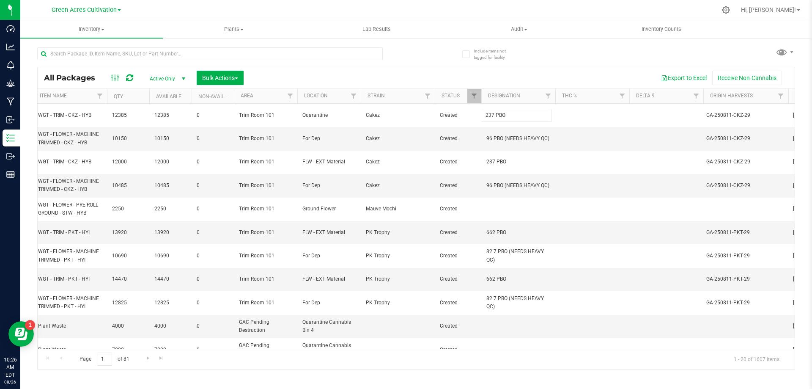
type input "237 PBO"
click at [162, 50] on input "text" at bounding box center [210, 53] width 346 height 13
paste input "GA-250818-HTM-10"
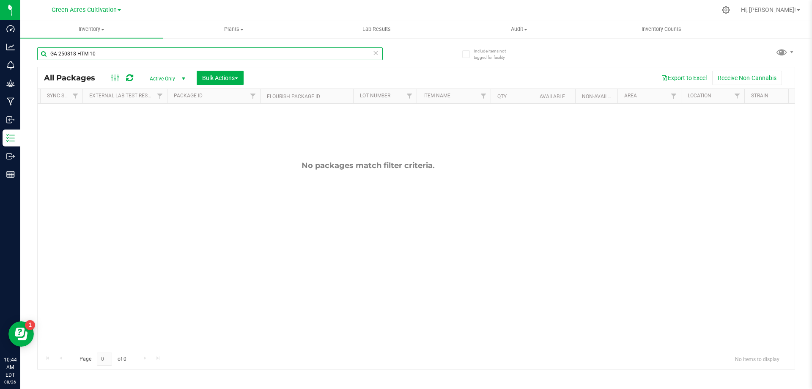
scroll to position [0, 44]
click at [254, 59] on input "GA-250818-HTM-10" at bounding box center [210, 53] width 346 height 13
click at [254, 58] on input "GA-250818-HTM-10" at bounding box center [210, 53] width 346 height 13
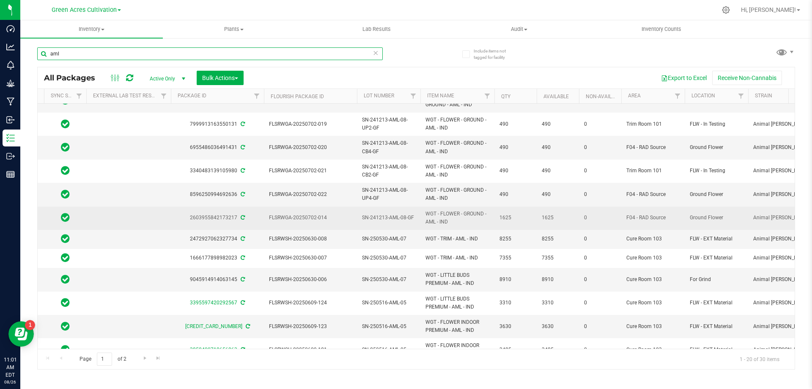
scroll to position [96, 44]
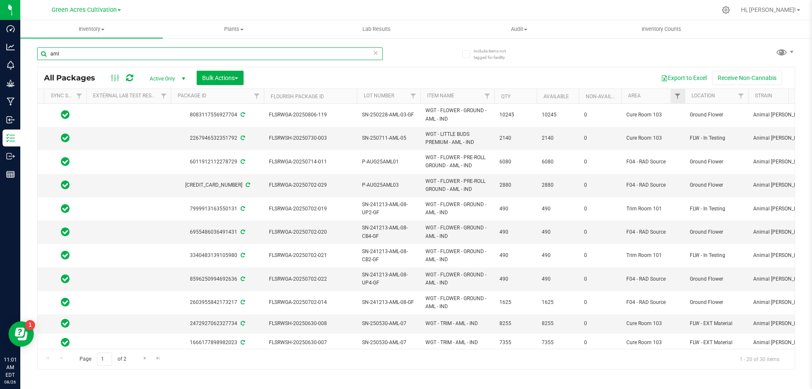
type input "aml"
click at [673, 96] on link "Filter" at bounding box center [678, 96] width 14 height 14
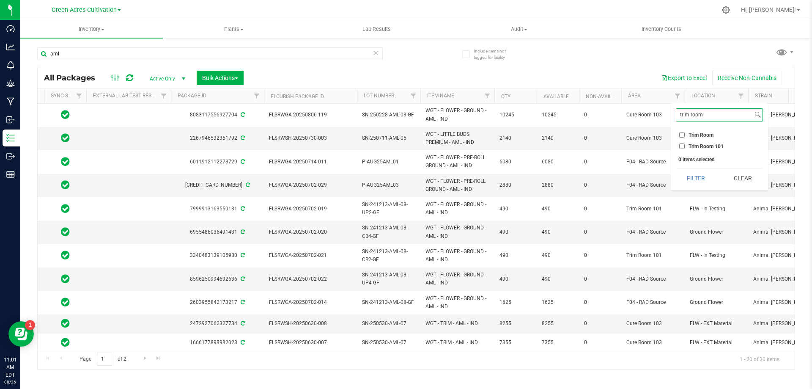
type input "trim room"
click at [687, 144] on label "Trim Room 101" at bounding box center [702, 146] width 44 height 6
click at [685, 144] on input "Trim Room 101" at bounding box center [683, 146] width 6 height 6
checkbox input "true"
click at [690, 164] on div "trim room Select All 01 02 05 06 09 10 13 13 14 15 17 18 19 19 21 22 23 25 26 2…" at bounding box center [719, 146] width 97 height 87
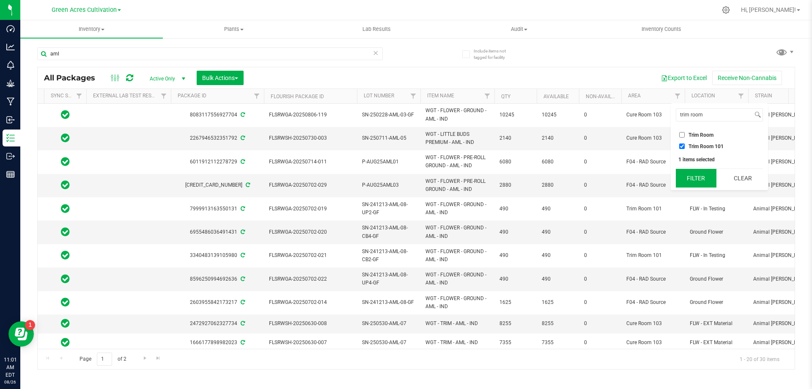
click at [691, 173] on button "Filter" at bounding box center [696, 178] width 41 height 19
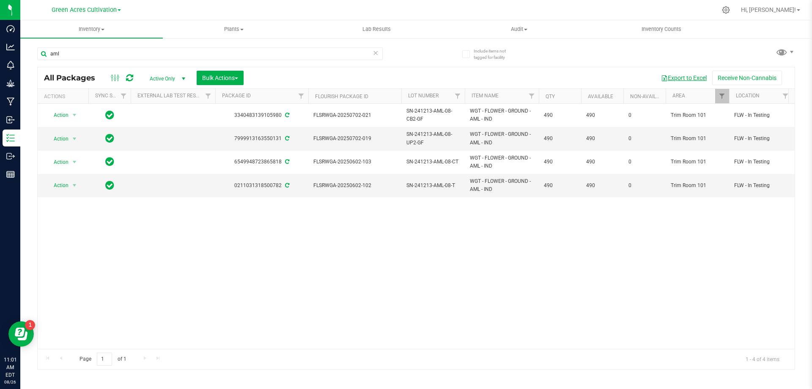
click at [683, 75] on button "Export to Excel" at bounding box center [684, 78] width 57 height 14
click at [214, 69] on div "All Packages Active Only Active Only Lab Samples Locked All External Internal B…" at bounding box center [416, 77] width 757 height 21
click at [219, 73] on button "Bulk Actions" at bounding box center [220, 78] width 47 height 14
click at [235, 157] on span "Locate packages" at bounding box center [223, 159] width 43 height 7
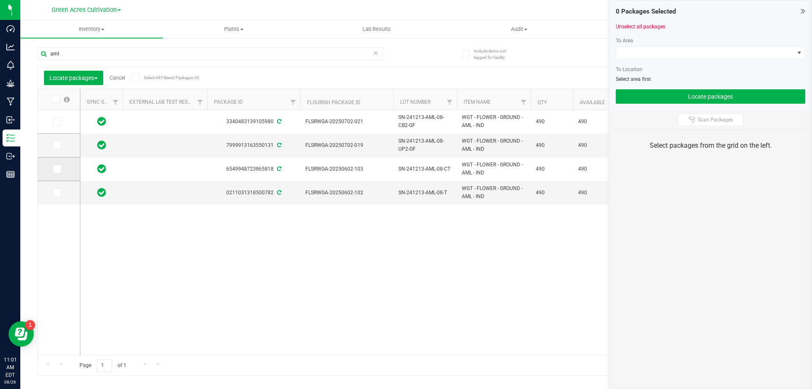
click at [61, 169] on span at bounding box center [57, 169] width 8 height 8
click at [0, 0] on input "checkbox" at bounding box center [0, 0] width 0 height 0
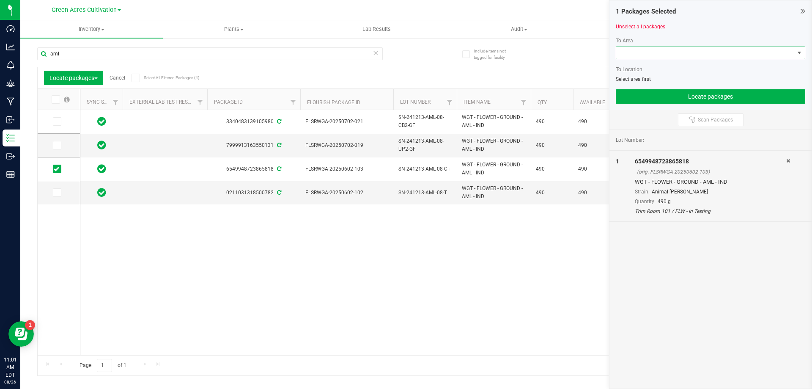
click at [677, 58] on span at bounding box center [706, 53] width 178 height 12
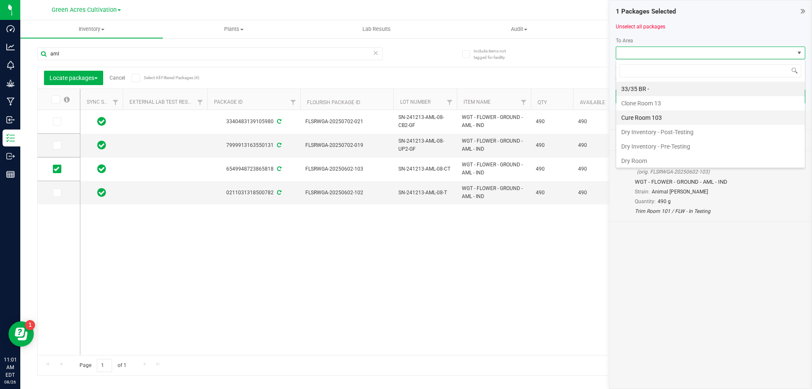
scroll to position [13, 190]
click at [675, 124] on li "Cure Room 103" at bounding box center [711, 117] width 189 height 14
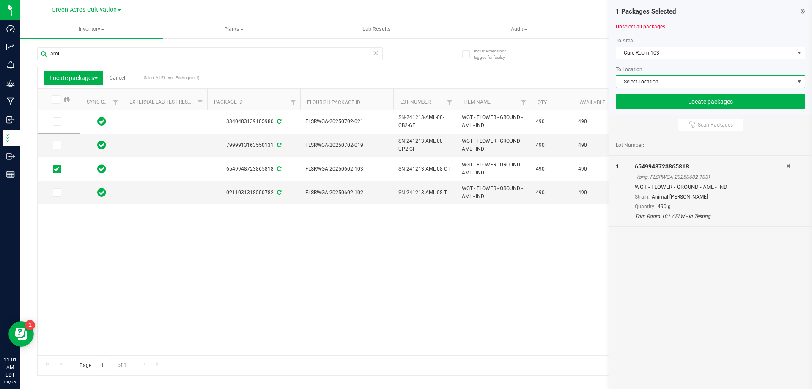
click at [677, 85] on span "Select Location" at bounding box center [706, 82] width 178 height 12
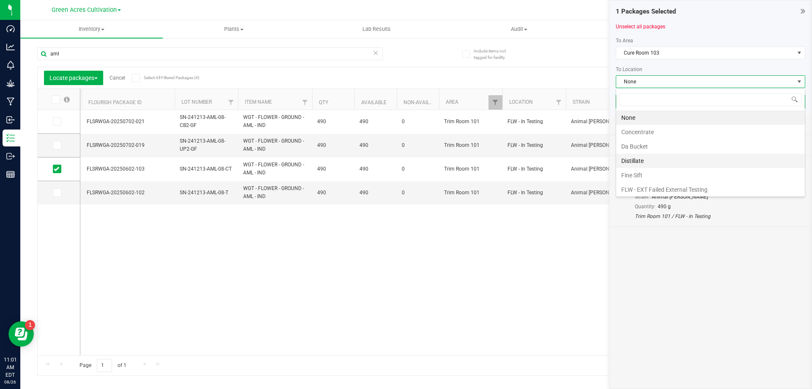
scroll to position [42, 0]
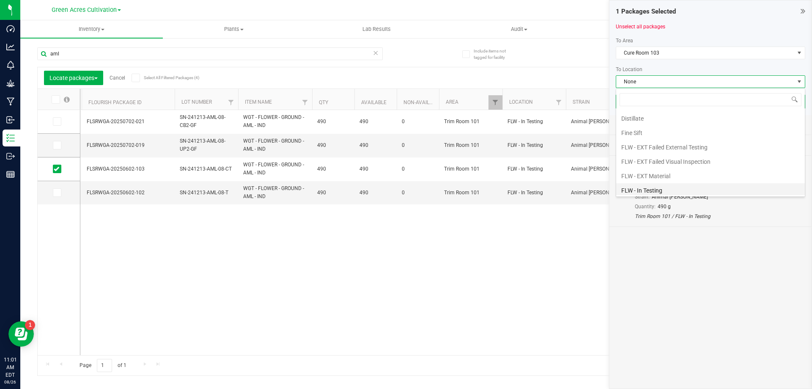
click at [653, 189] on li "FLW - In Testing" at bounding box center [711, 190] width 189 height 14
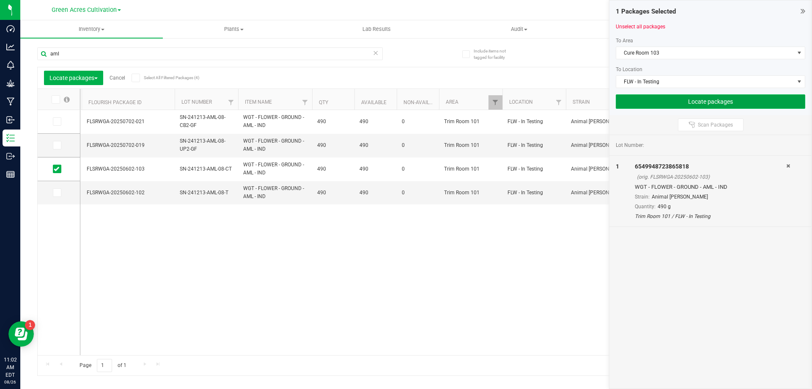
click at [709, 101] on button "Locate packages" at bounding box center [711, 101] width 190 height 14
